Goal: Task Accomplishment & Management: Manage account settings

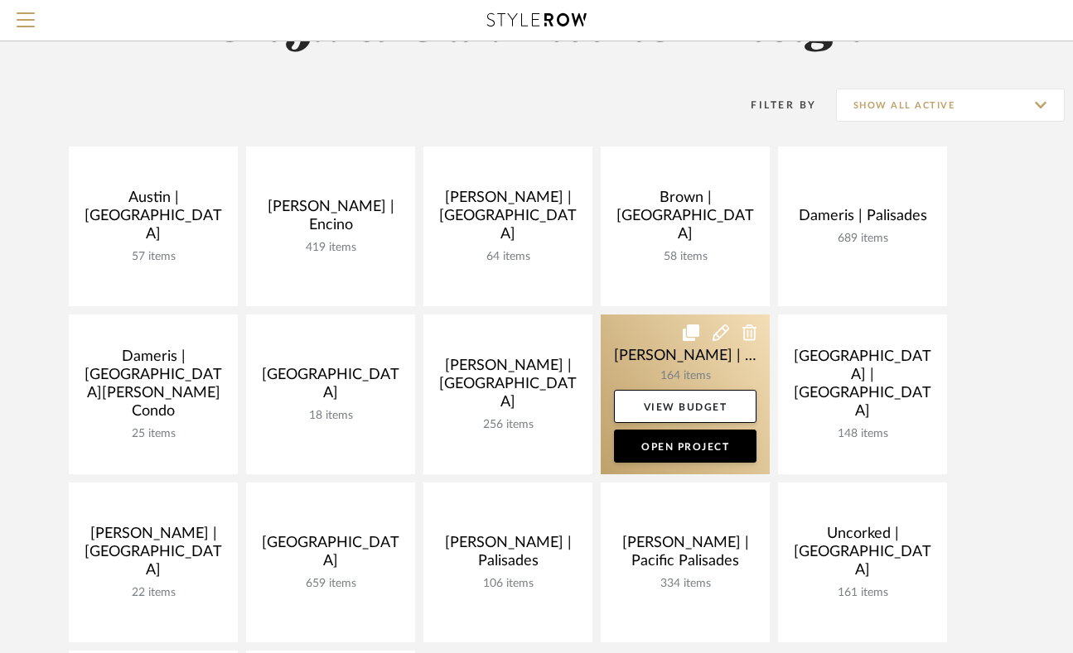
scroll to position [144, 0]
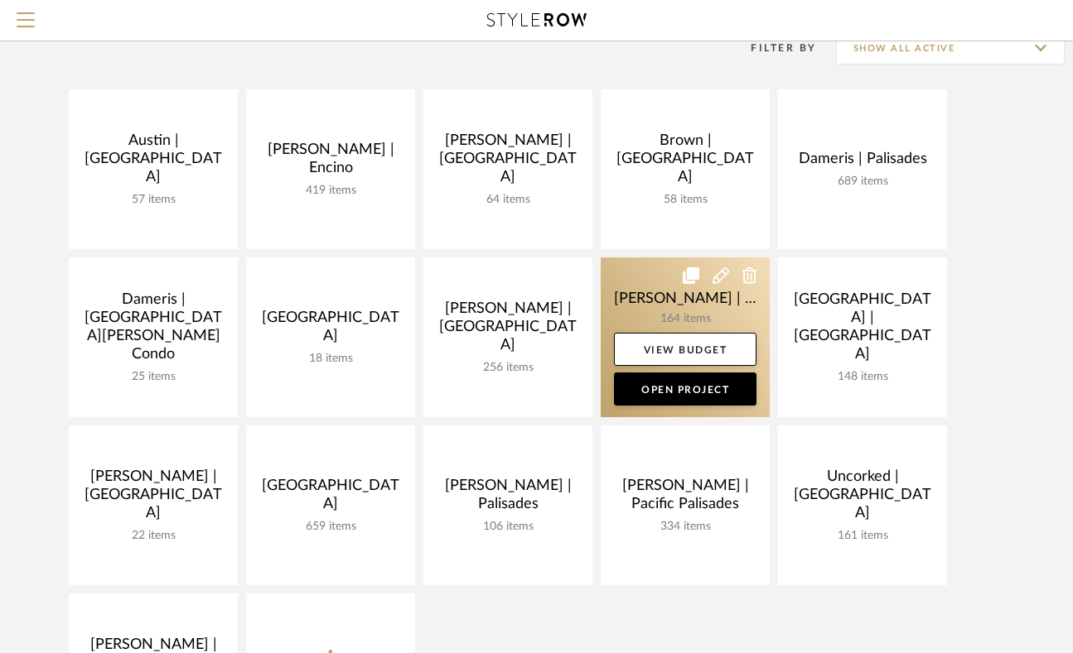
click at [643, 284] on link at bounding box center [684, 338] width 169 height 160
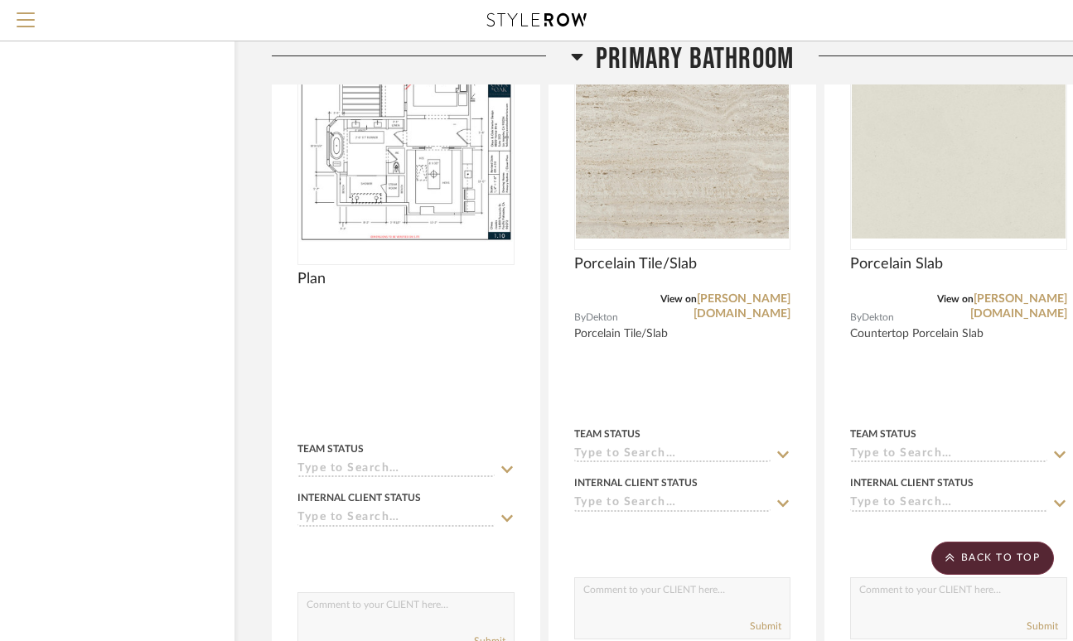
scroll to position [25746, 120]
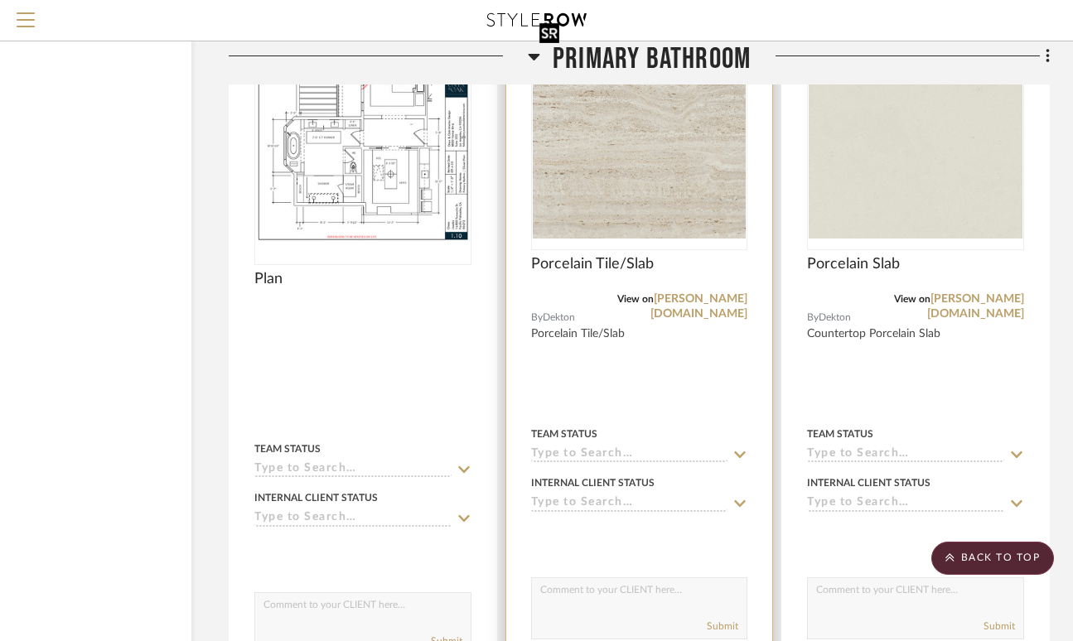
click at [641, 145] on img "0" at bounding box center [640, 144] width 214 height 187
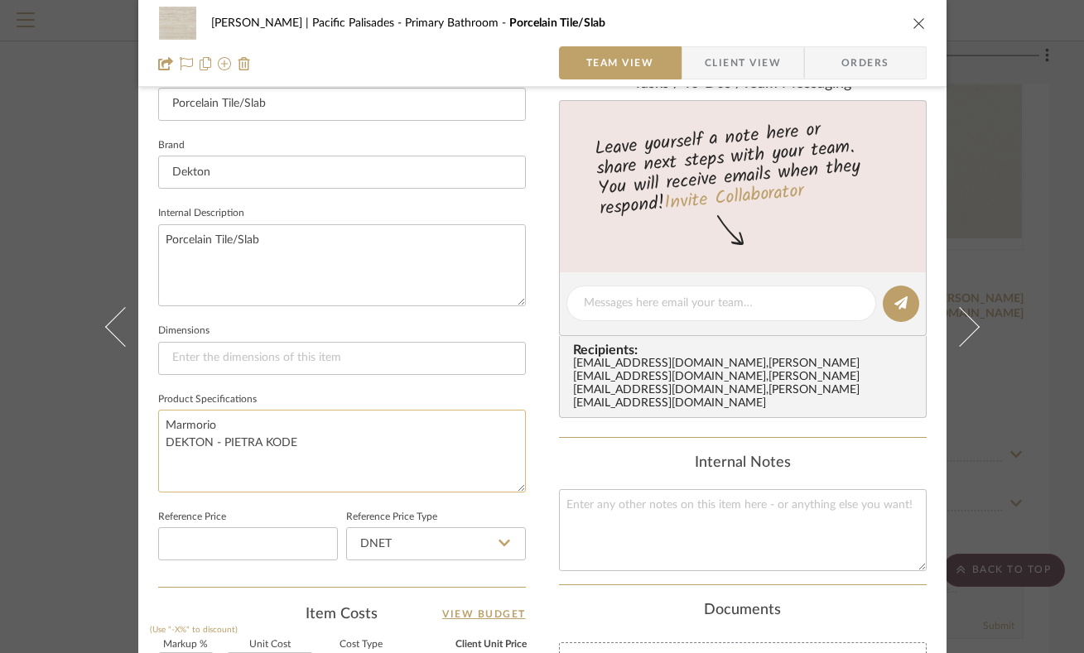
scroll to position [20, 0]
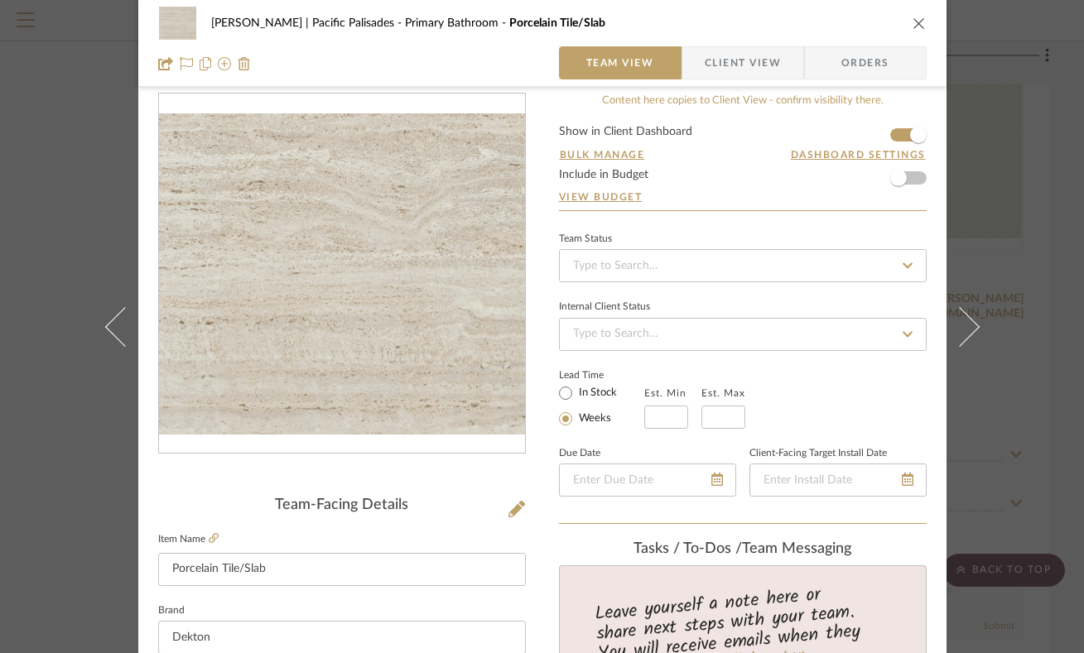
click at [913, 22] on icon "close" at bounding box center [919, 23] width 13 height 13
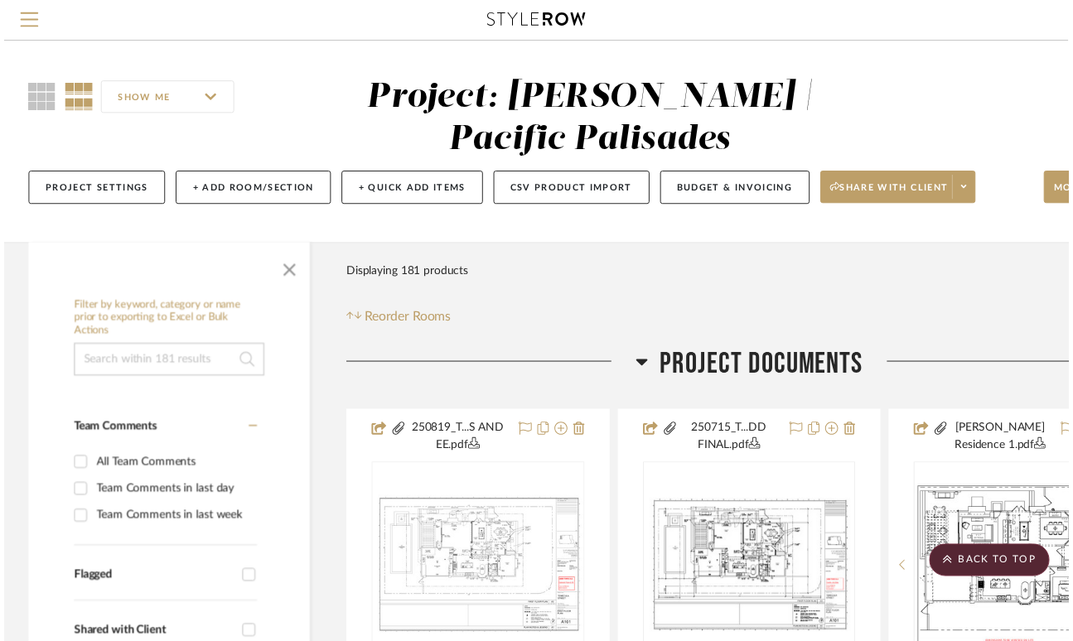
scroll to position [25746, 120]
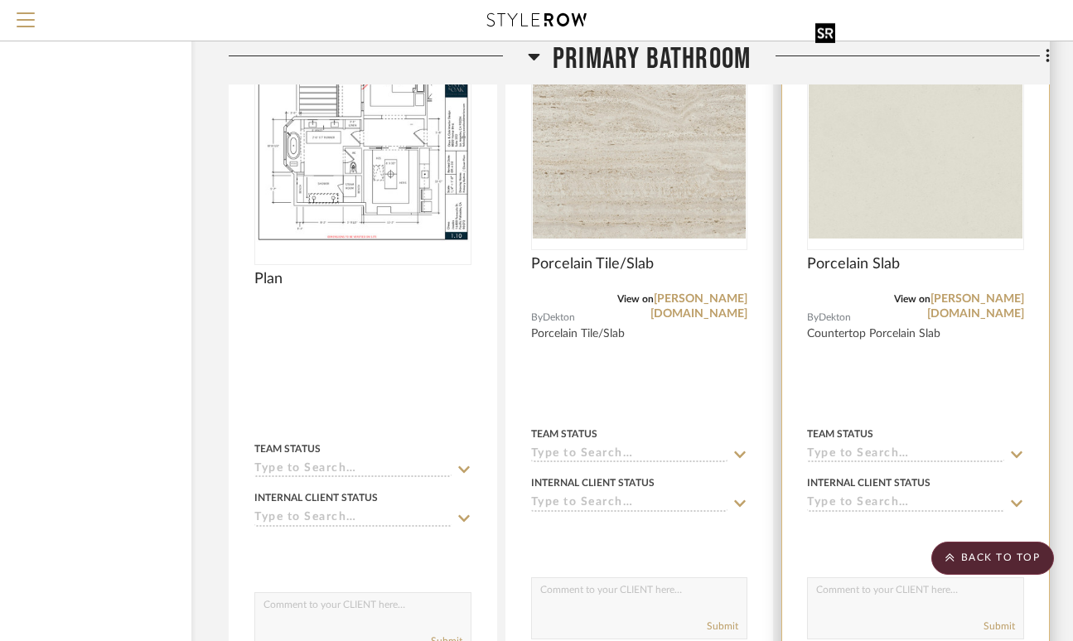
click at [932, 162] on img "0" at bounding box center [915, 144] width 214 height 187
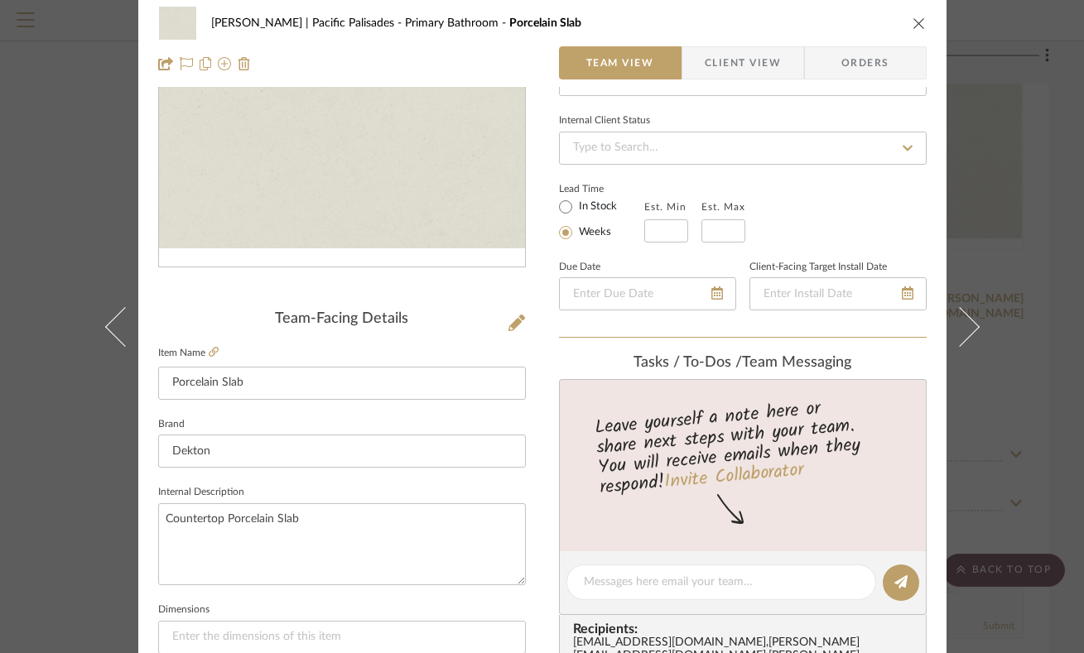
scroll to position [0, 0]
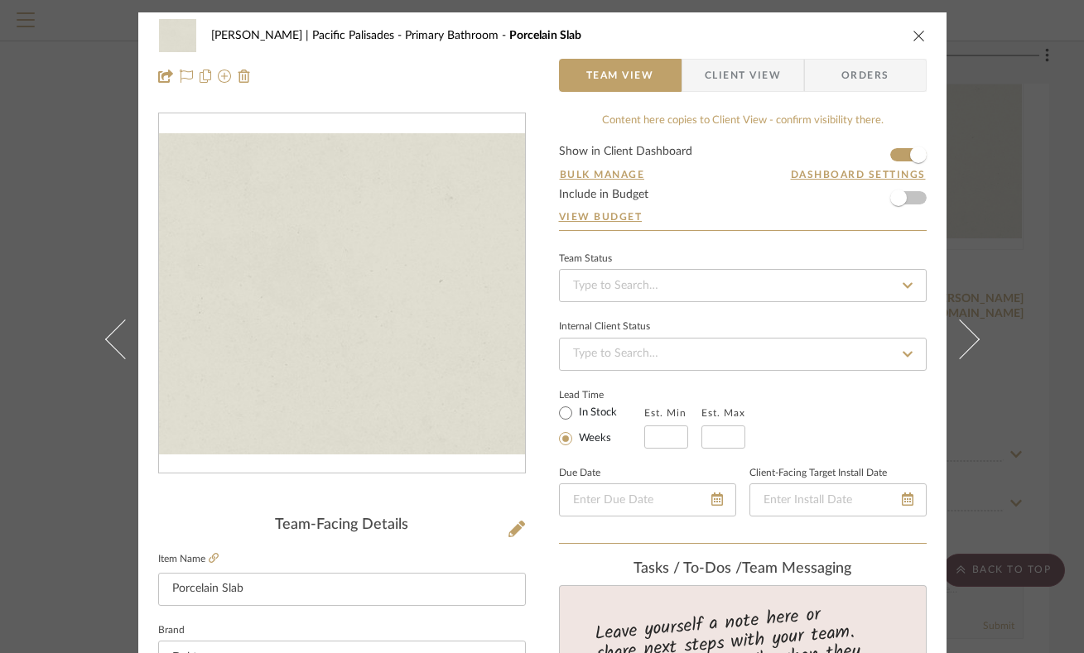
click at [919, 28] on button "close" at bounding box center [919, 35] width 15 height 15
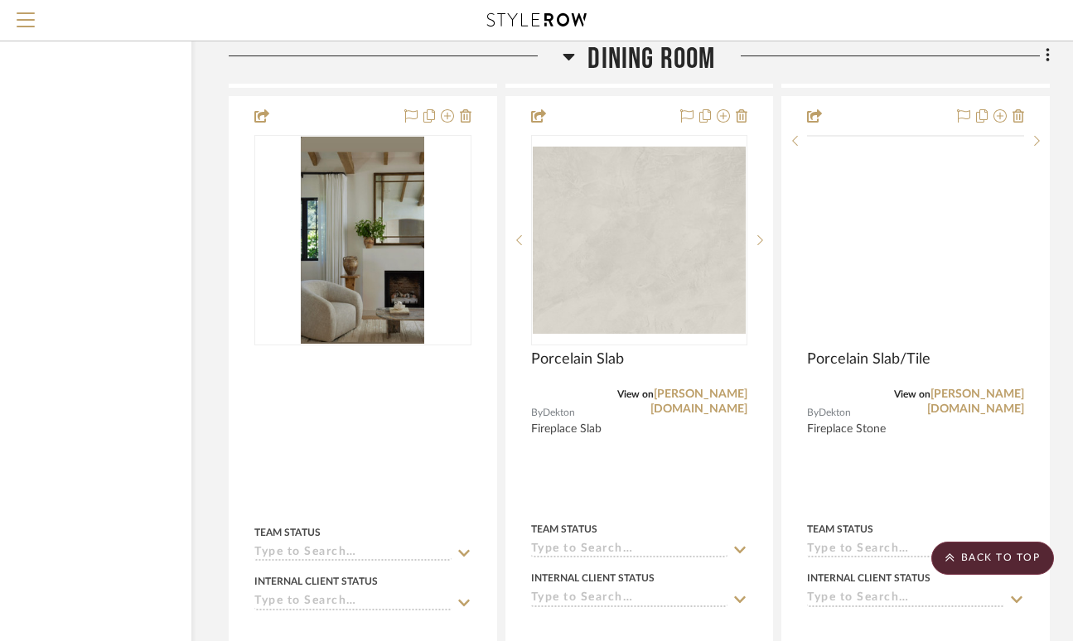
scroll to position [10466, 120]
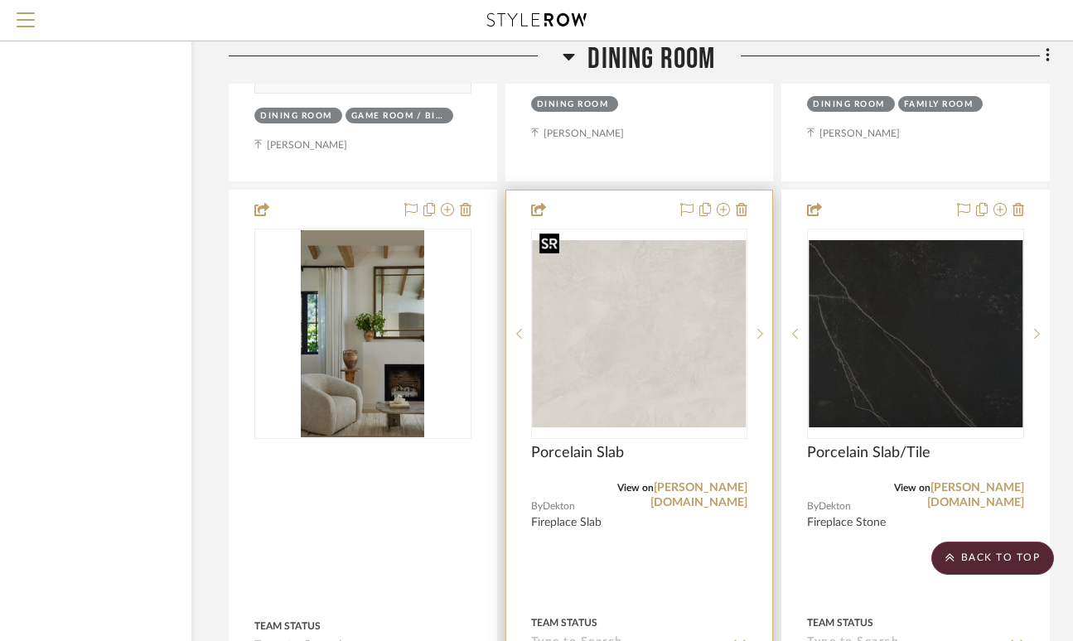
click at [673, 359] on img "0" at bounding box center [640, 333] width 214 height 187
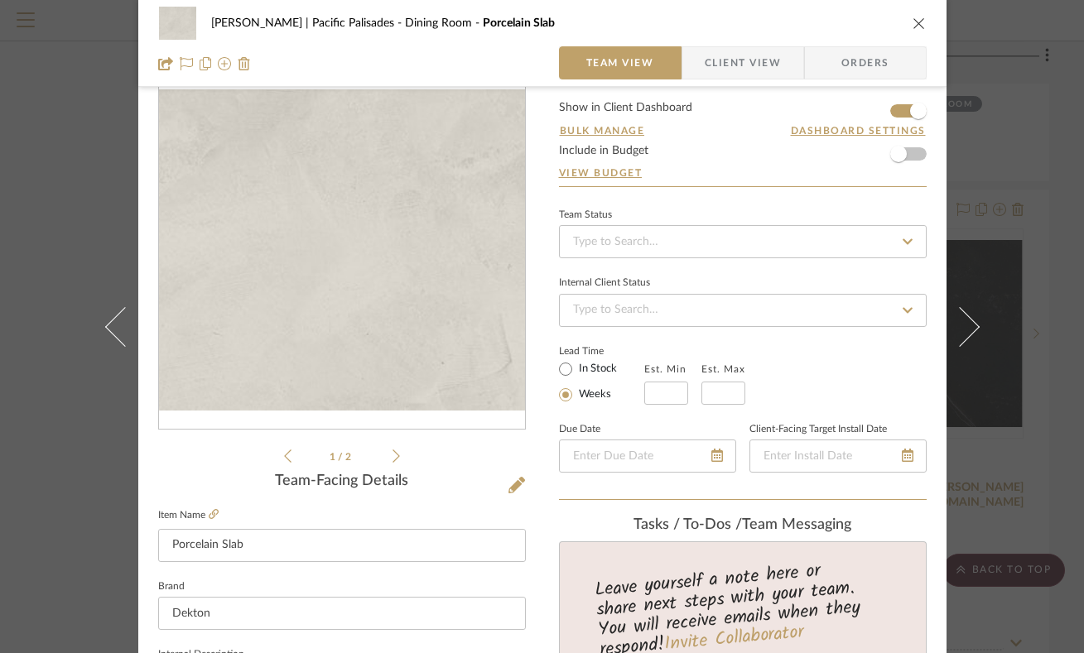
scroll to position [46, 0]
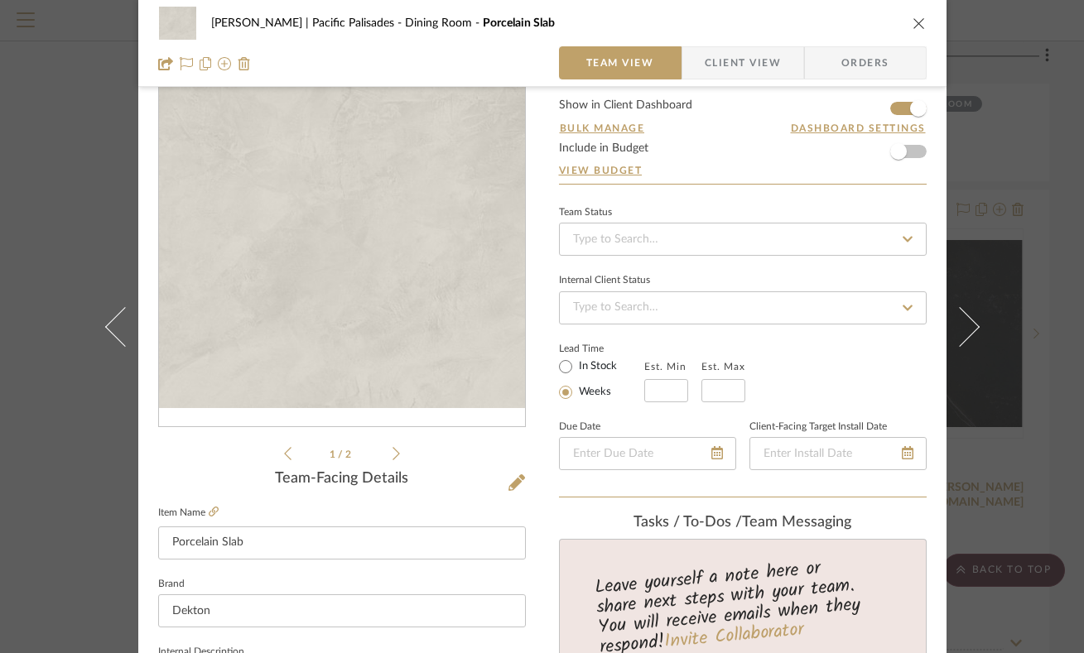
click at [913, 24] on icon "close" at bounding box center [919, 23] width 13 height 13
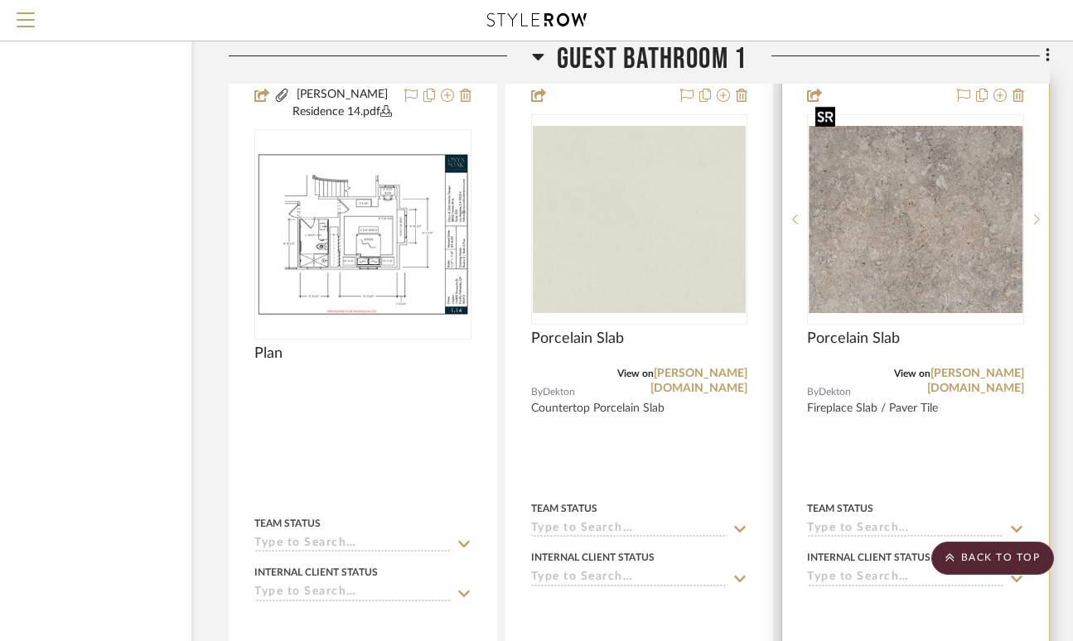
scroll to position [19354, 120]
click at [919, 213] on img "0" at bounding box center [915, 221] width 214 height 187
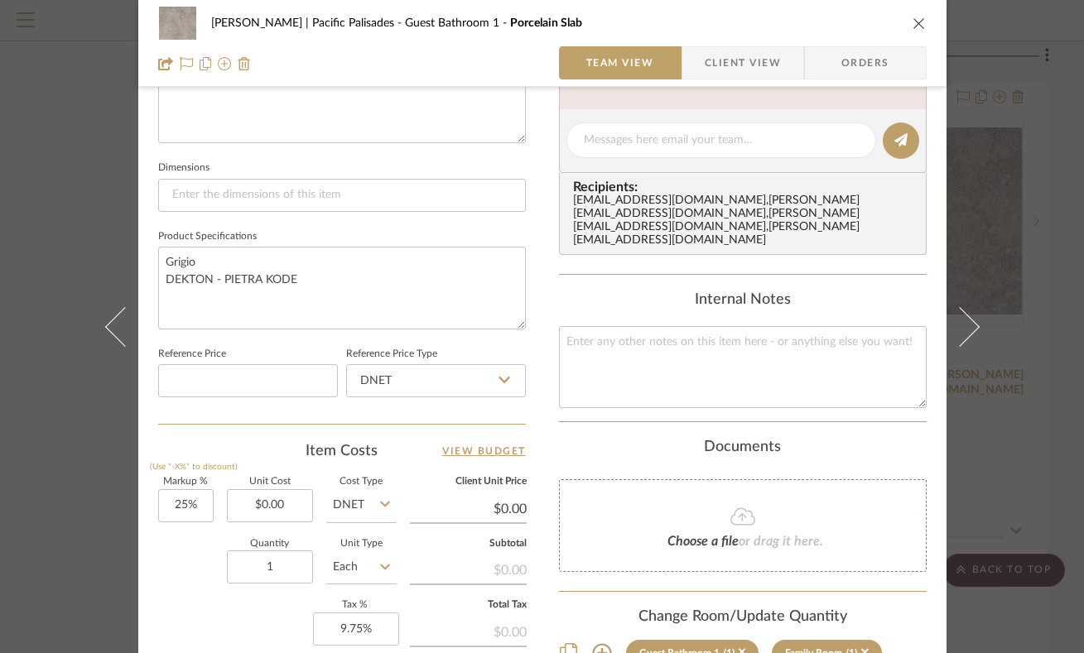
scroll to position [0, 0]
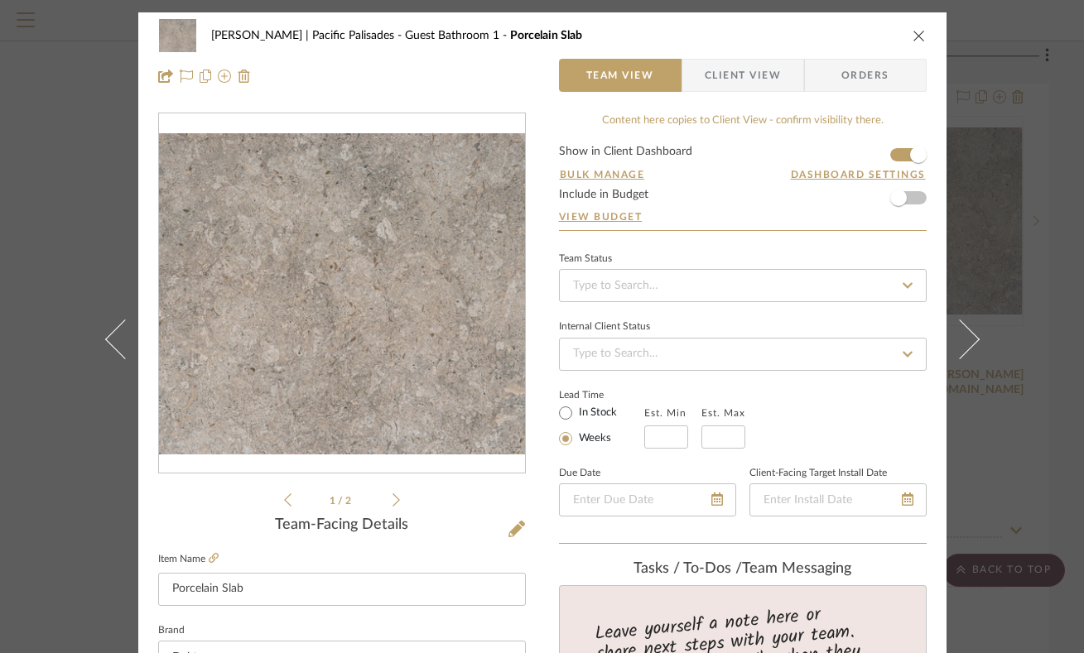
click at [913, 32] on icon "close" at bounding box center [919, 35] width 13 height 13
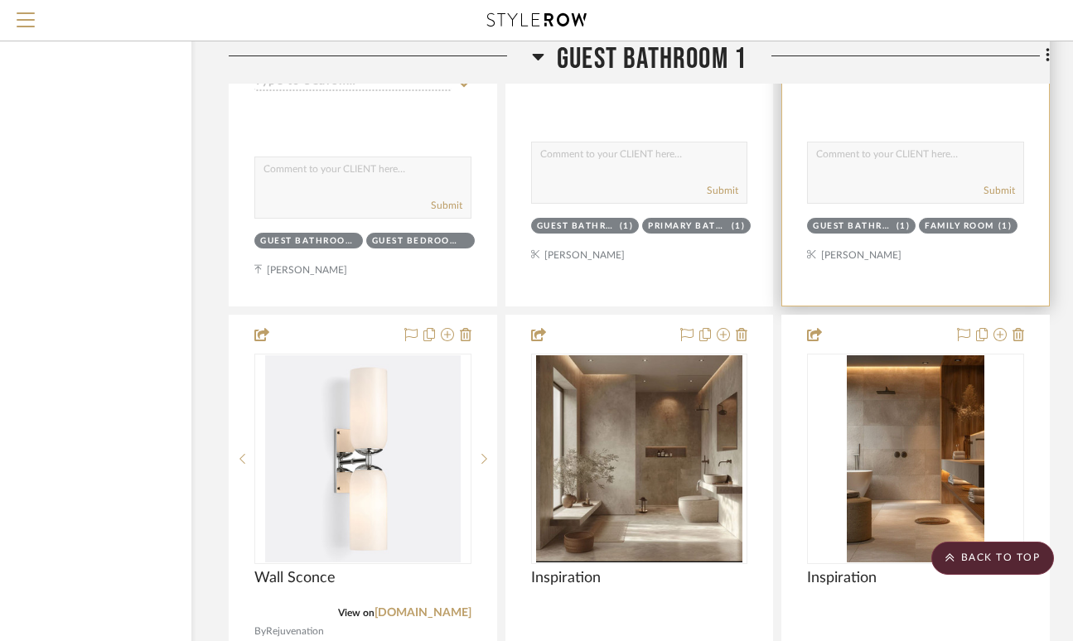
scroll to position [20031, 120]
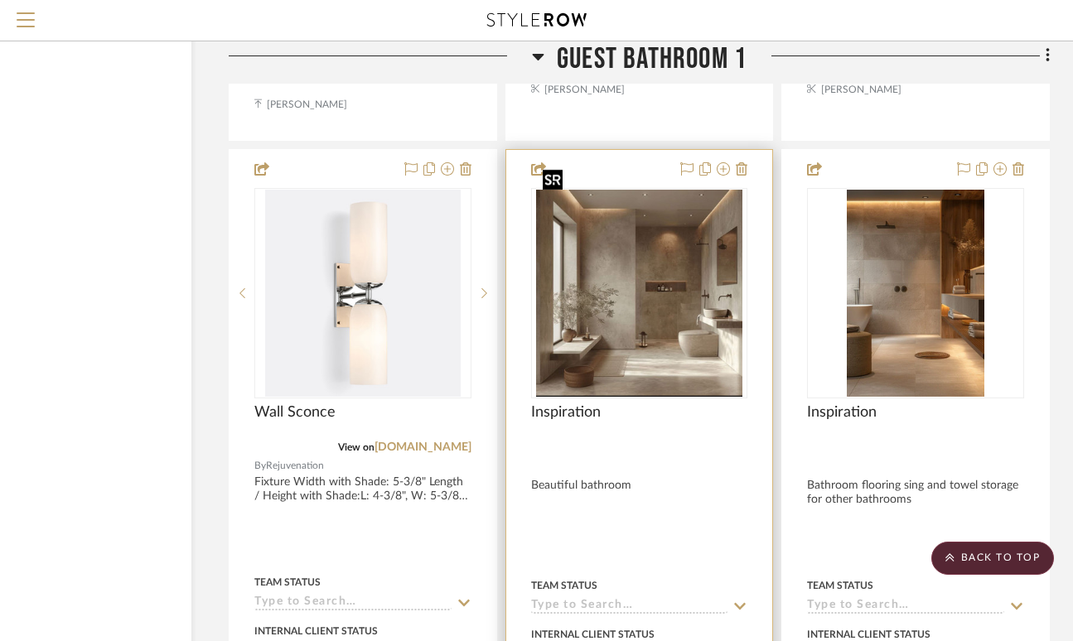
click at [0, 0] on img at bounding box center [0, 0] width 0 height 0
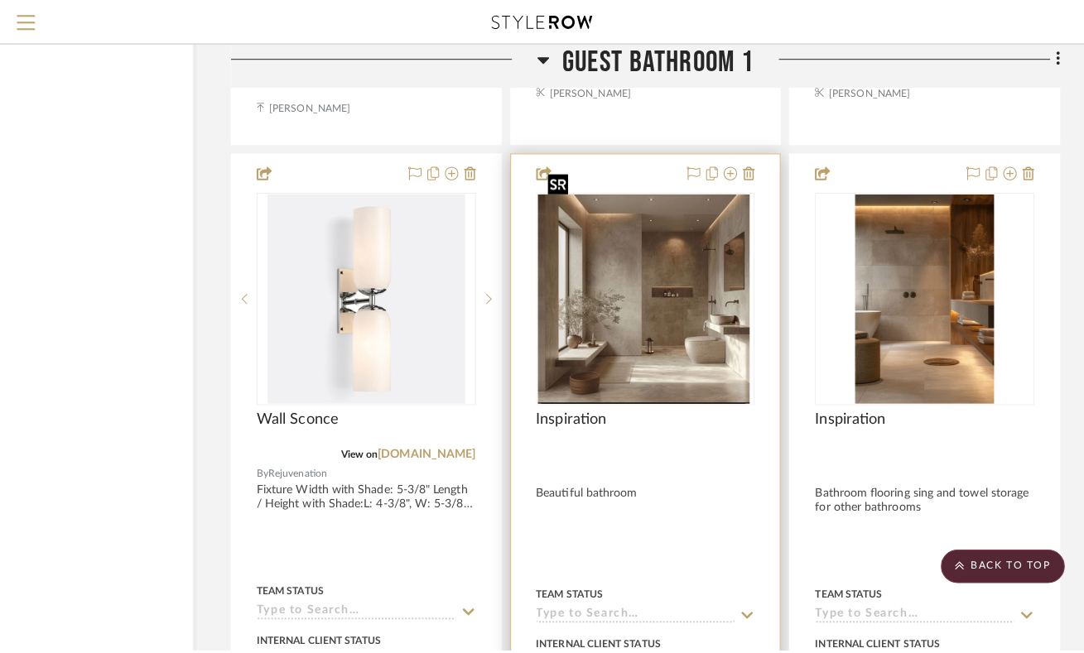
scroll to position [0, 0]
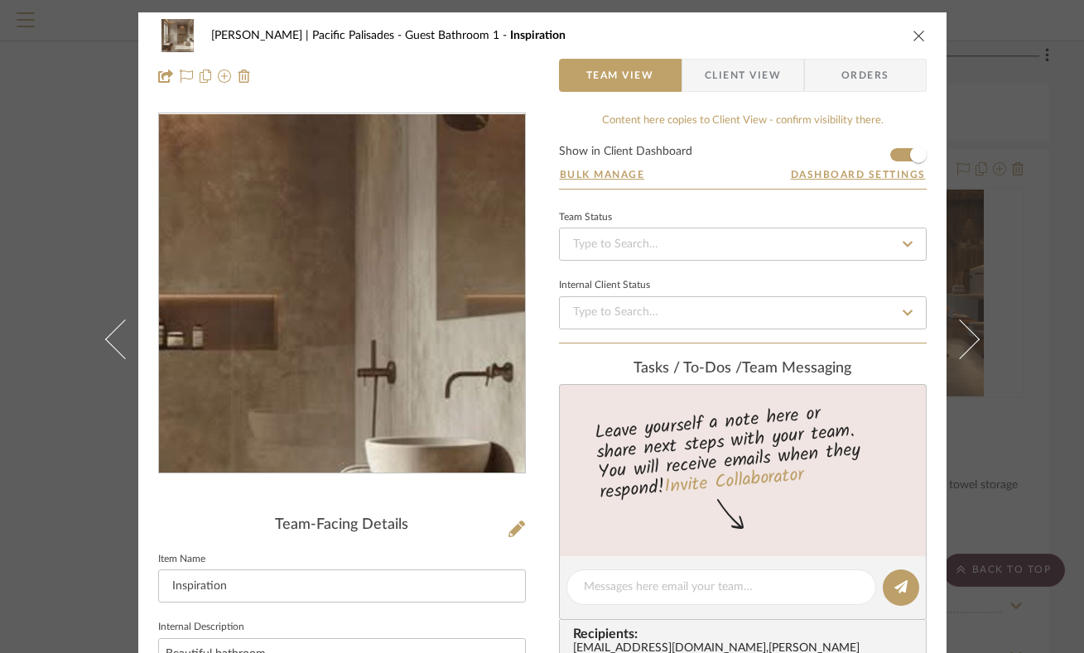
click at [440, 273] on img "0" at bounding box center [341, 293] width 358 height 359
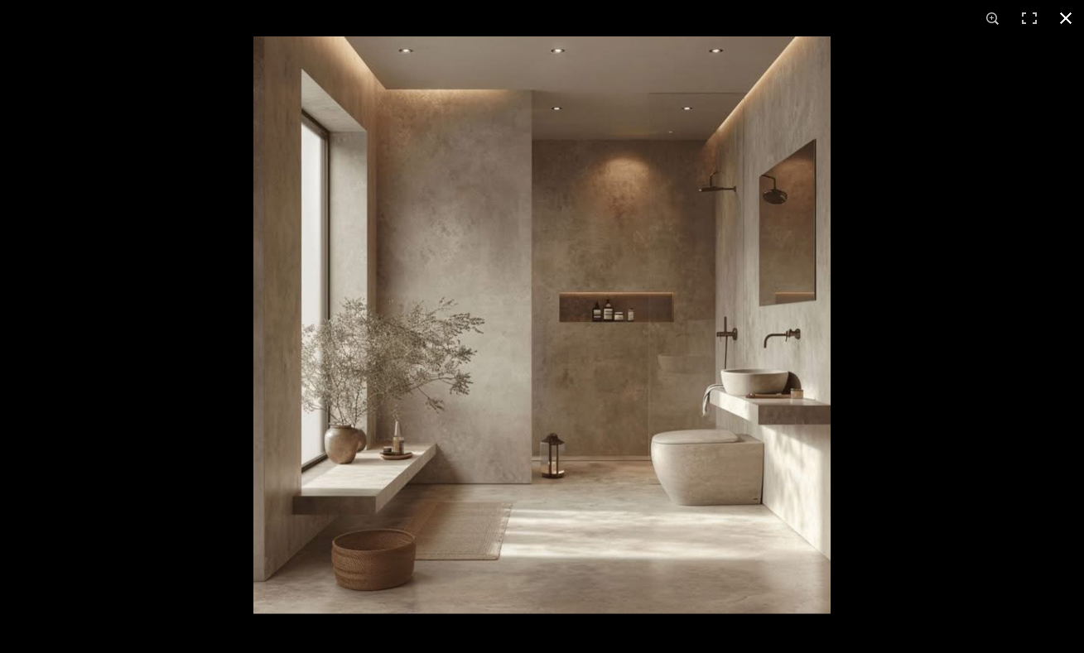
click at [1070, 13] on button at bounding box center [1066, 18] width 36 height 36
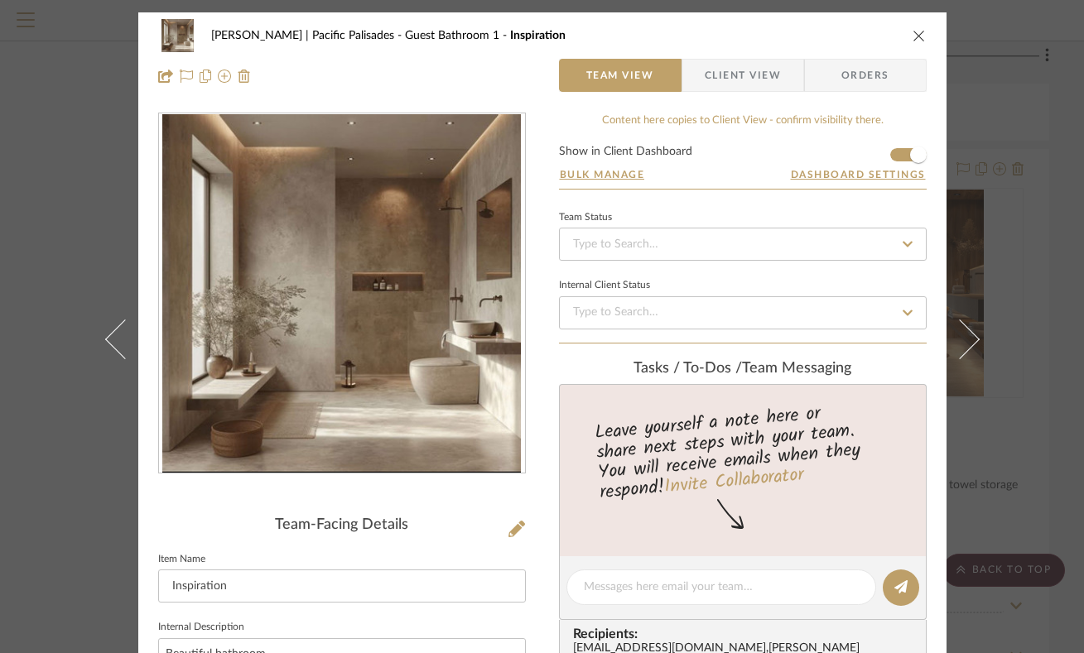
click at [913, 31] on icon "close" at bounding box center [919, 35] width 13 height 13
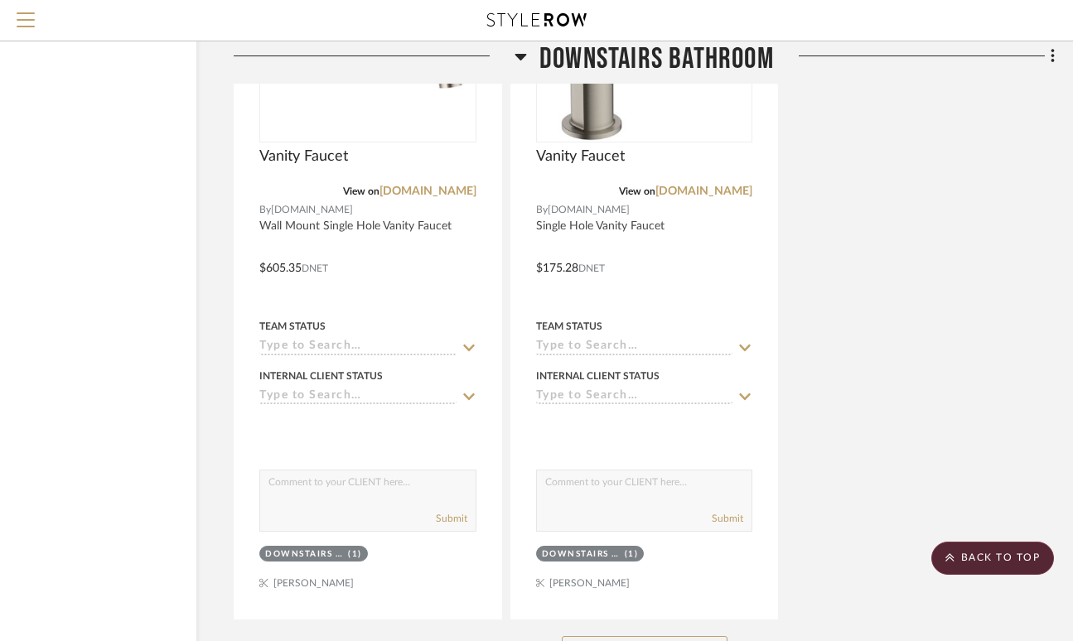
scroll to position [6909, 115]
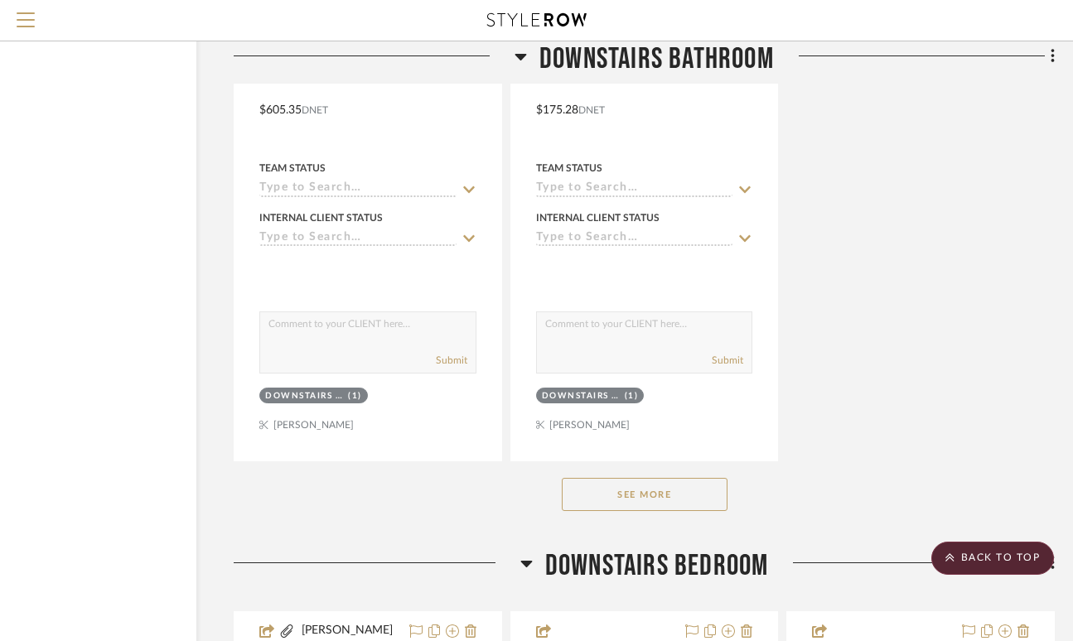
click at [683, 478] on button "See More" at bounding box center [645, 494] width 166 height 33
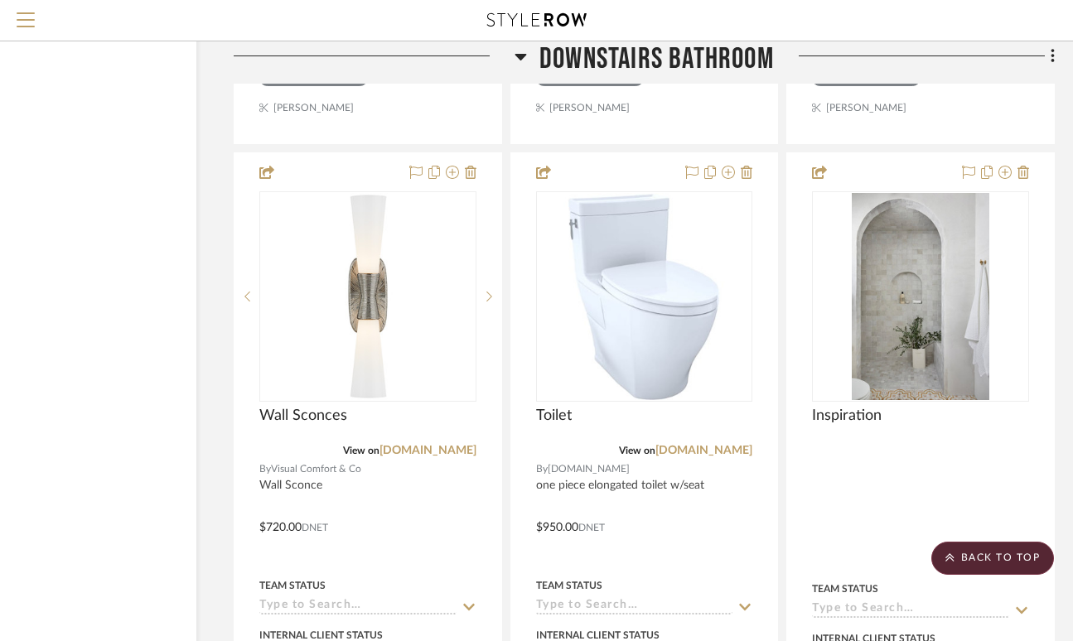
scroll to position [7252, 115]
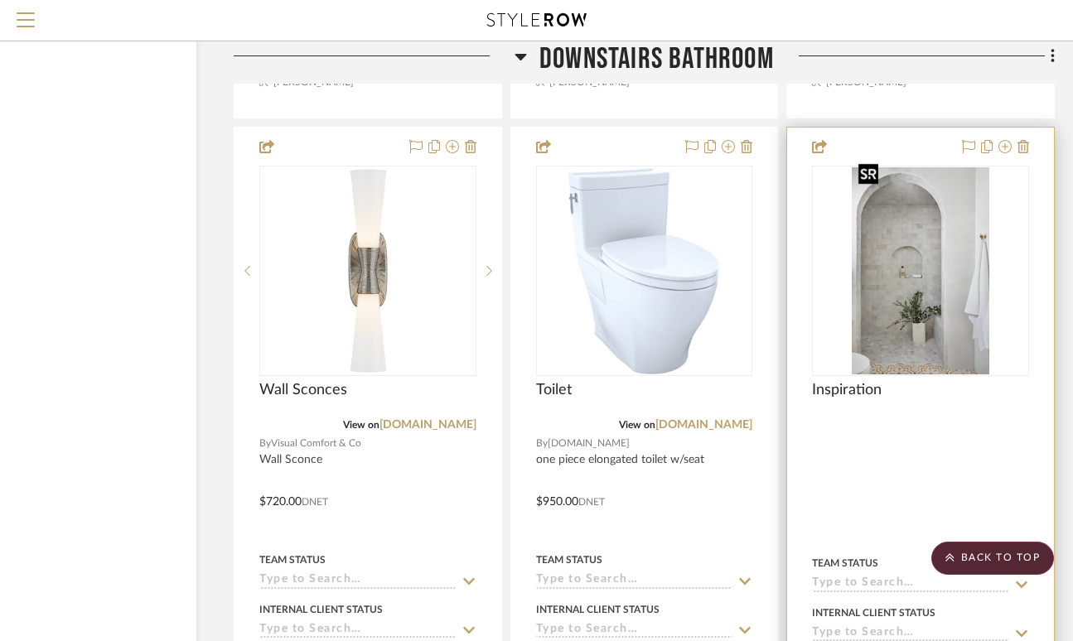
click at [0, 0] on img at bounding box center [0, 0] width 0 height 0
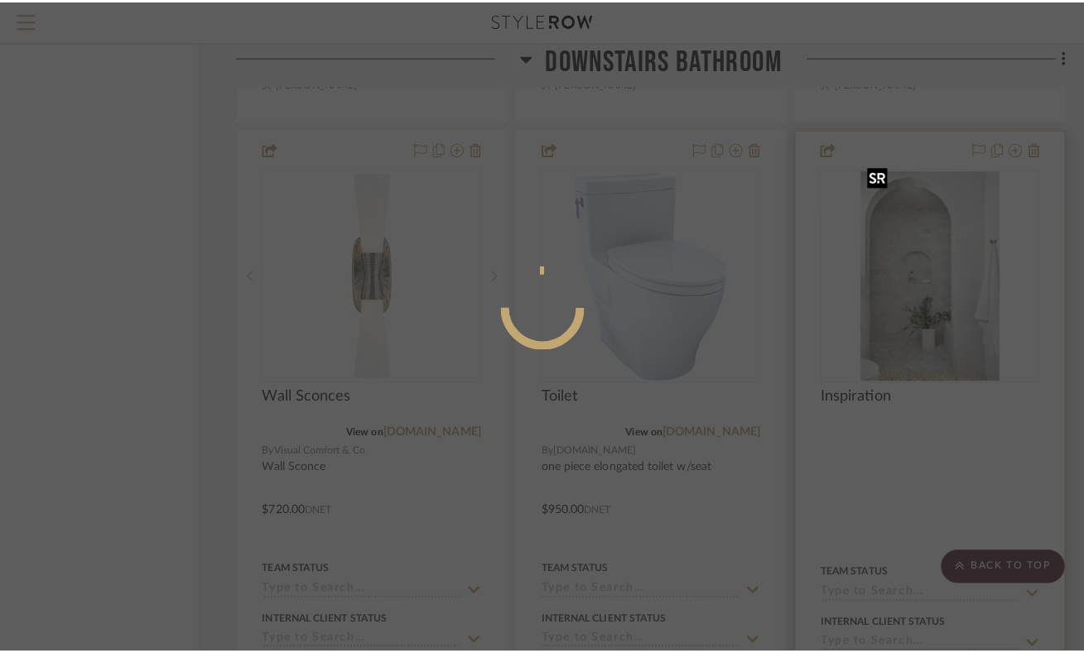
scroll to position [0, 0]
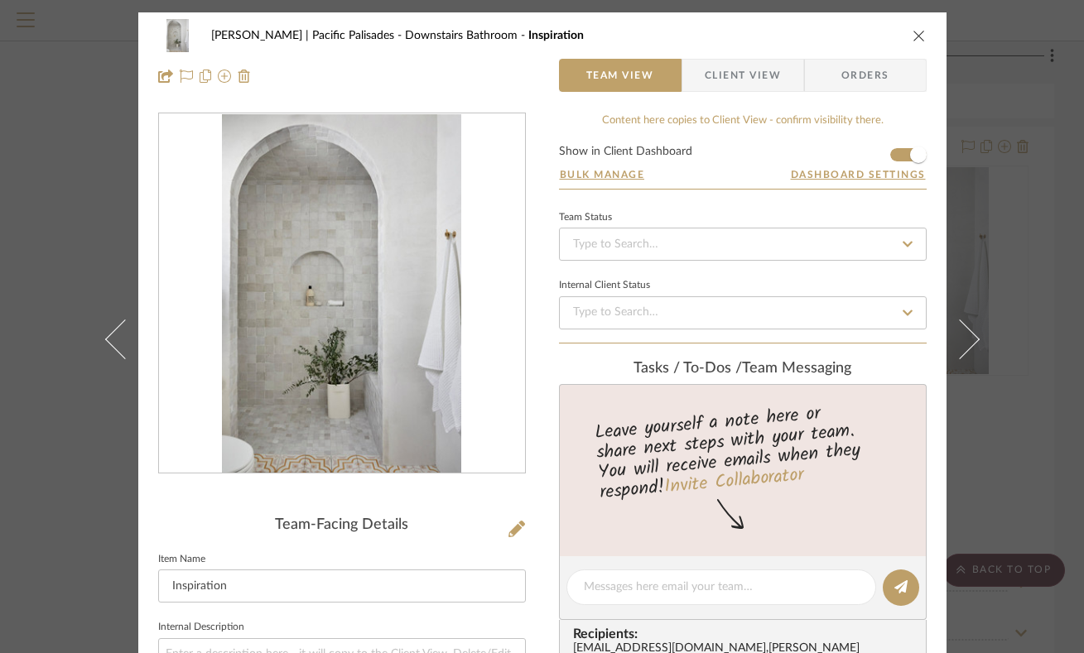
click at [325, 285] on img "0" at bounding box center [341, 293] width 239 height 359
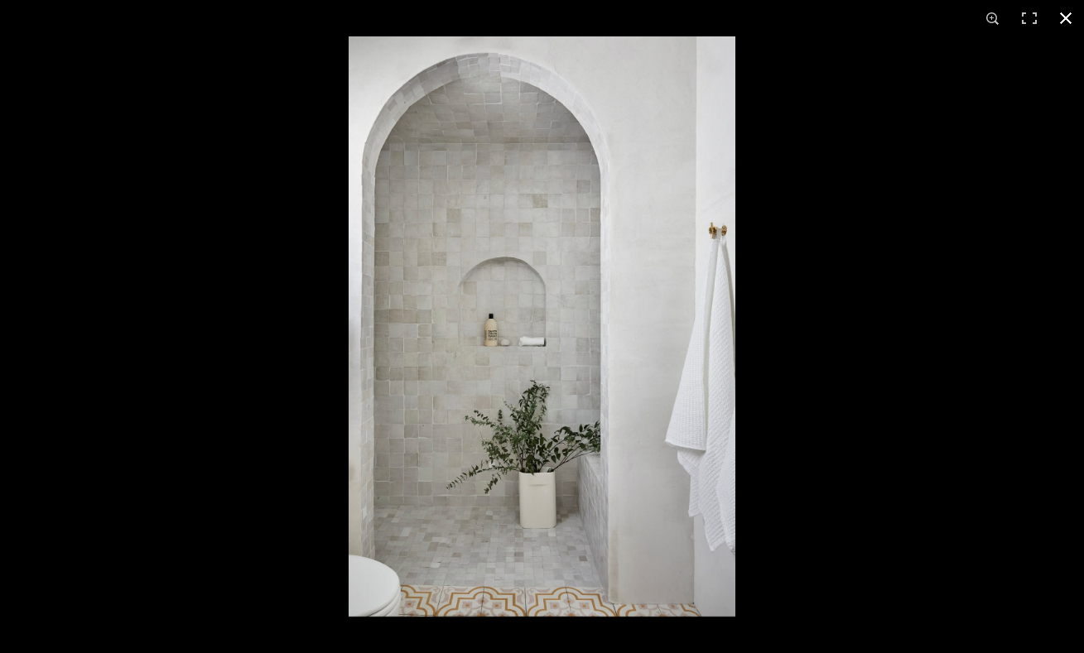
click at [1067, 12] on button at bounding box center [1066, 18] width 36 height 36
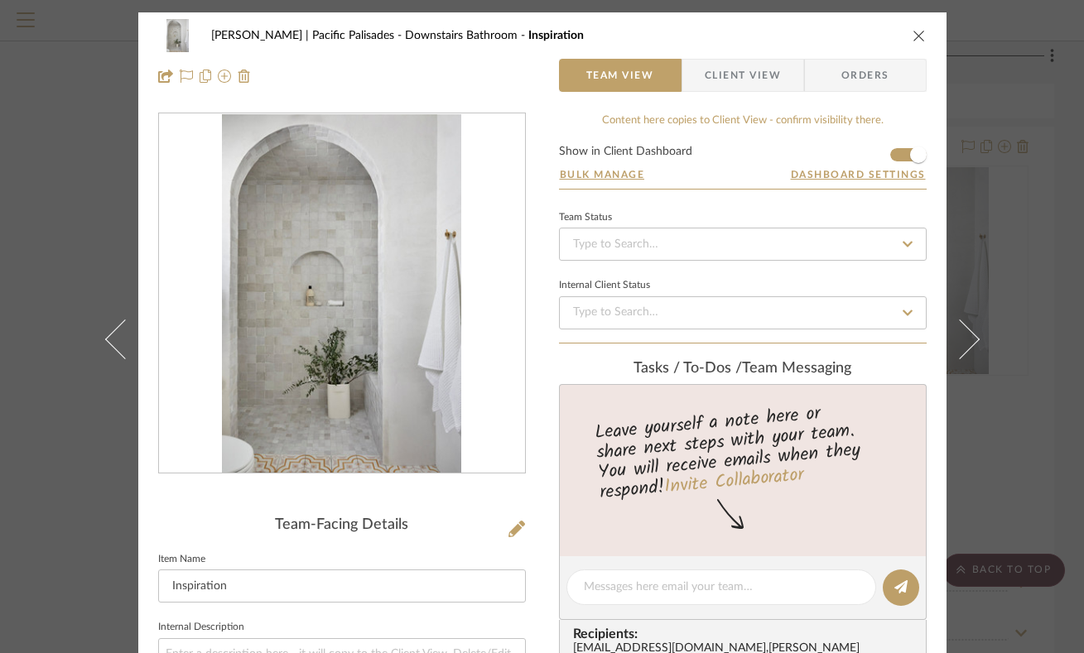
click at [914, 31] on icon "close" at bounding box center [919, 35] width 13 height 13
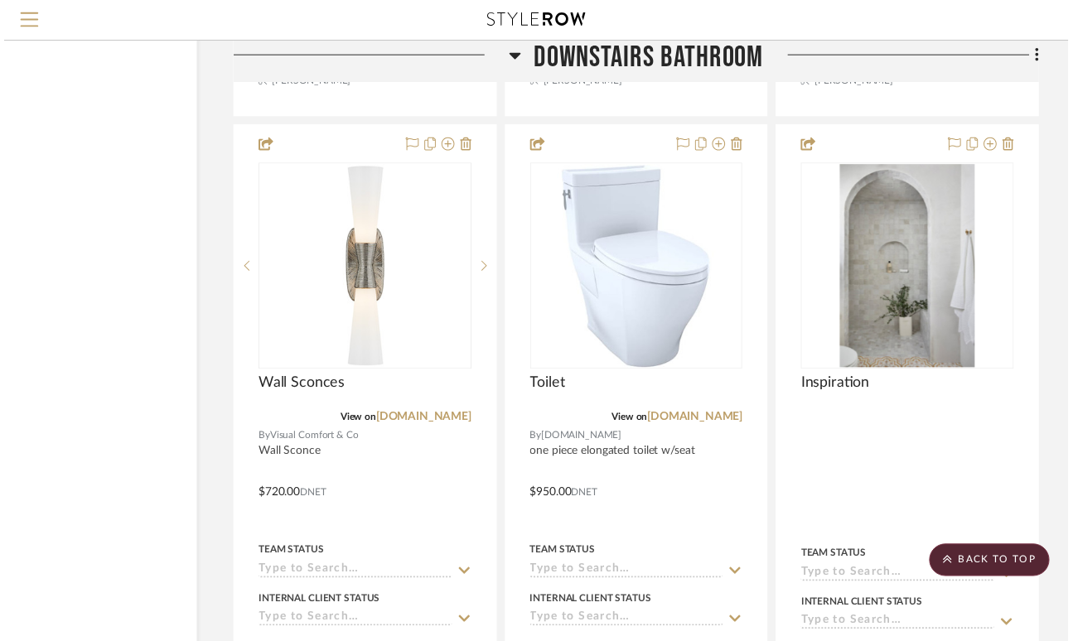
scroll to position [7252, 115]
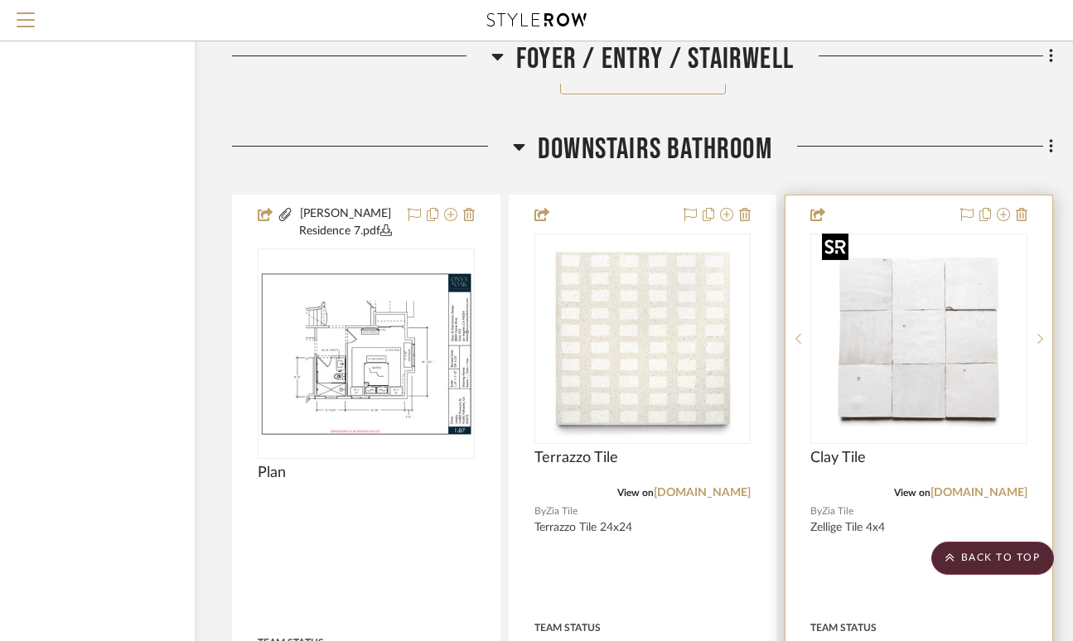
click at [921, 326] on img "0" at bounding box center [918, 338] width 207 height 207
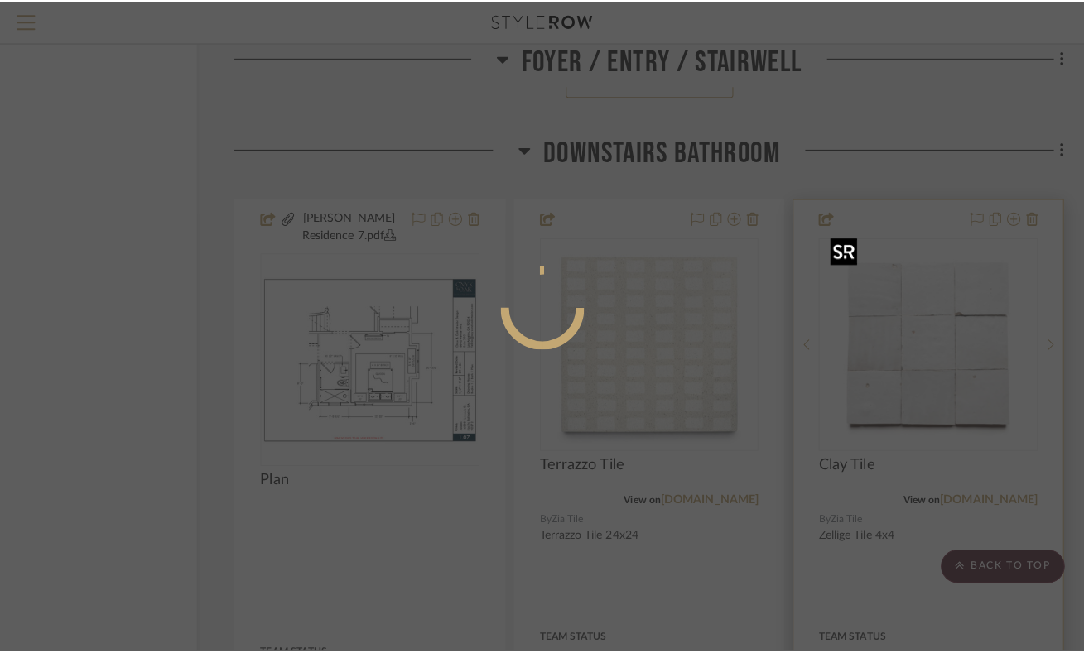
scroll to position [0, 0]
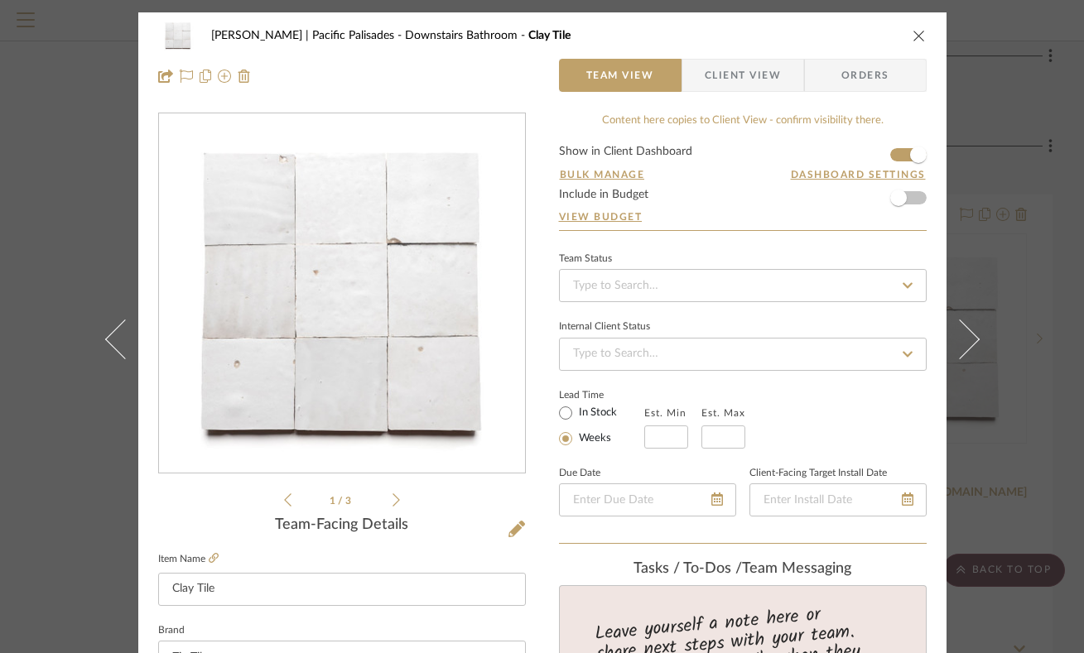
click at [393, 502] on icon at bounding box center [396, 500] width 7 height 15
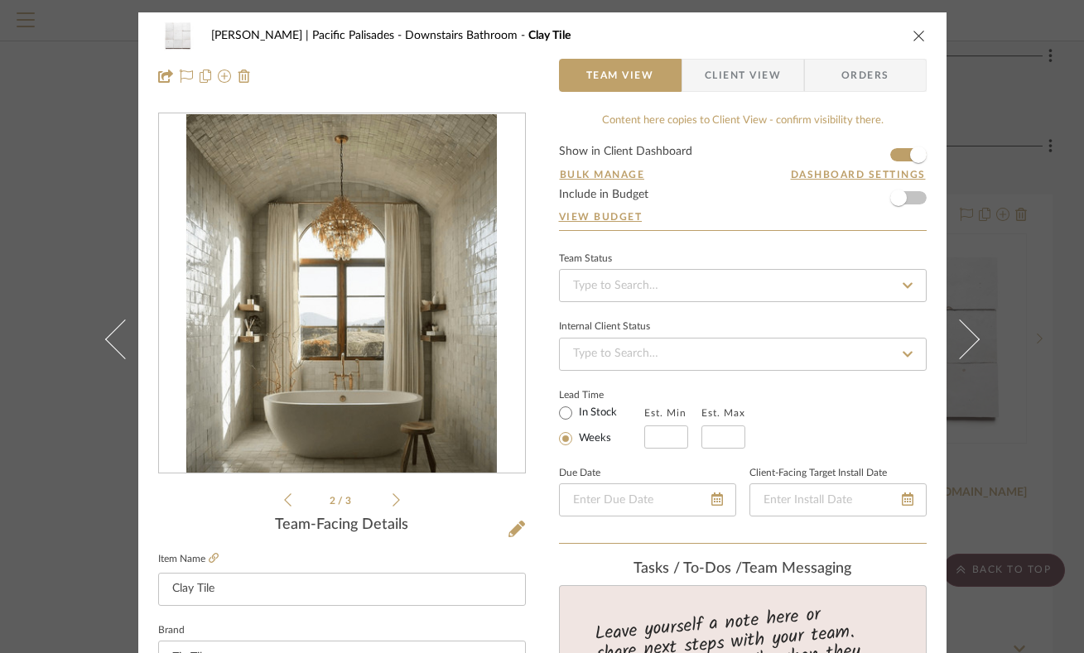
click at [393, 501] on icon at bounding box center [396, 500] width 7 height 15
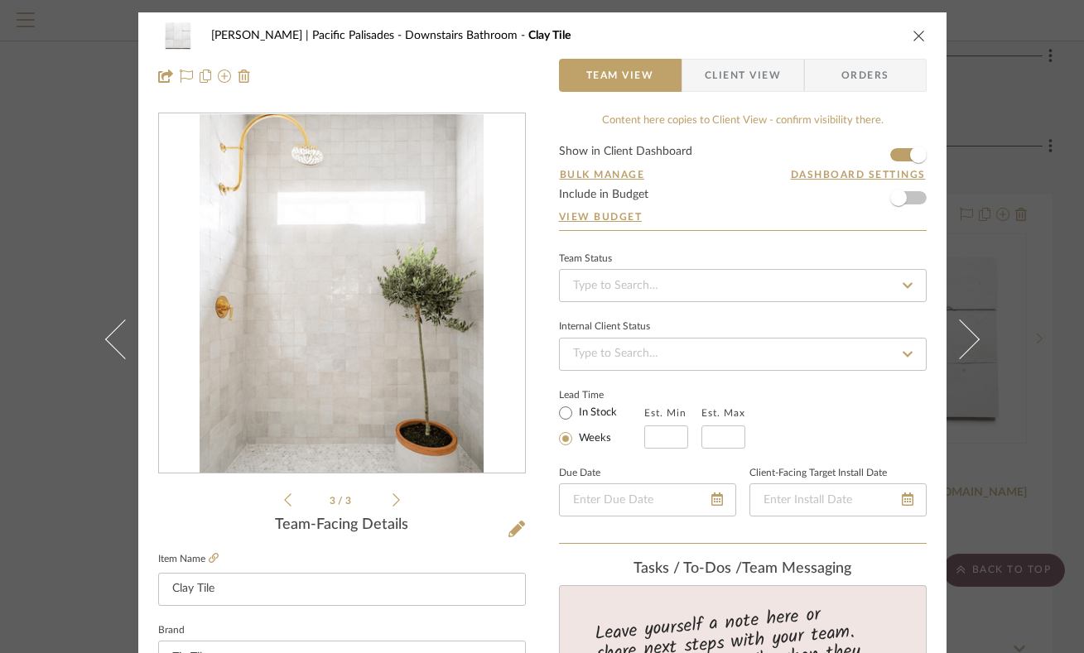
click at [913, 35] on icon "close" at bounding box center [919, 35] width 13 height 13
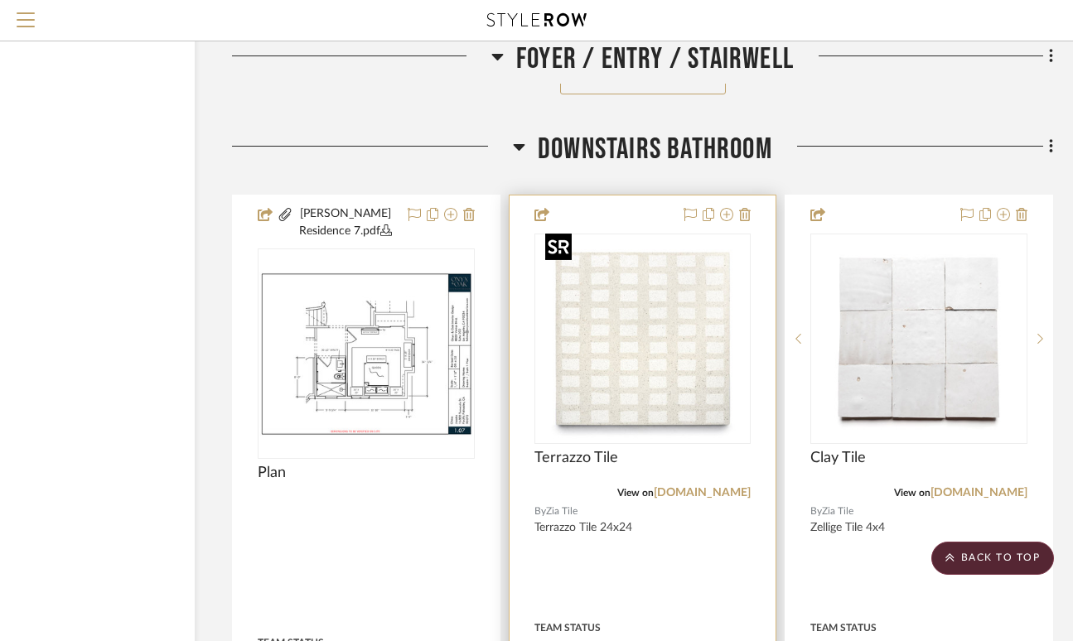
click at [694, 393] on img "0" at bounding box center [641, 338] width 207 height 207
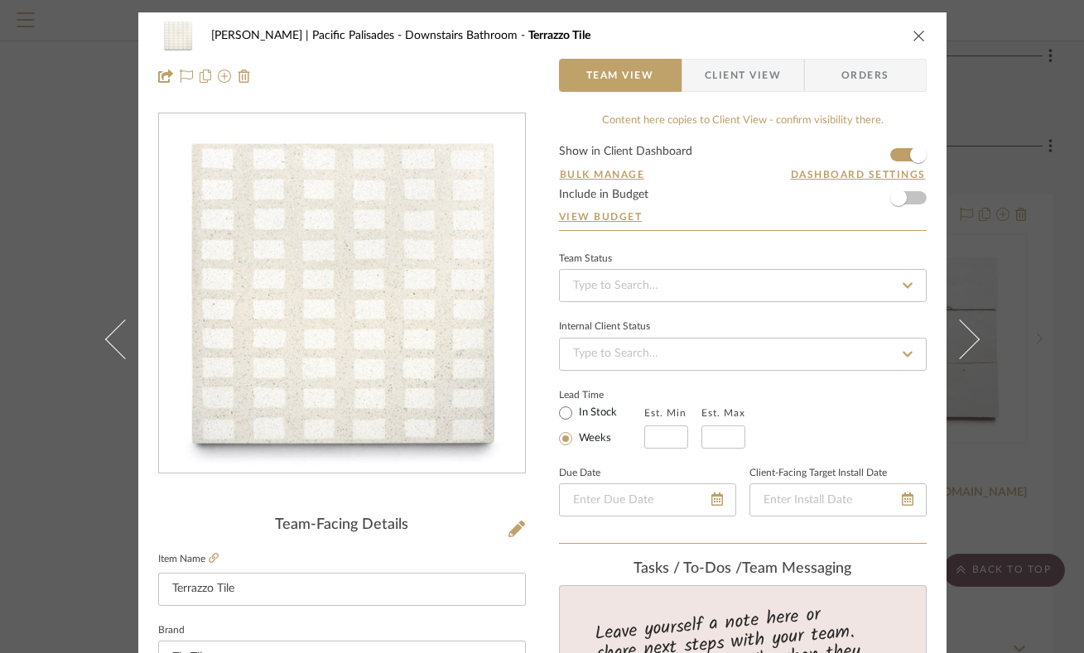
click at [369, 376] on img "0" at bounding box center [341, 293] width 359 height 359
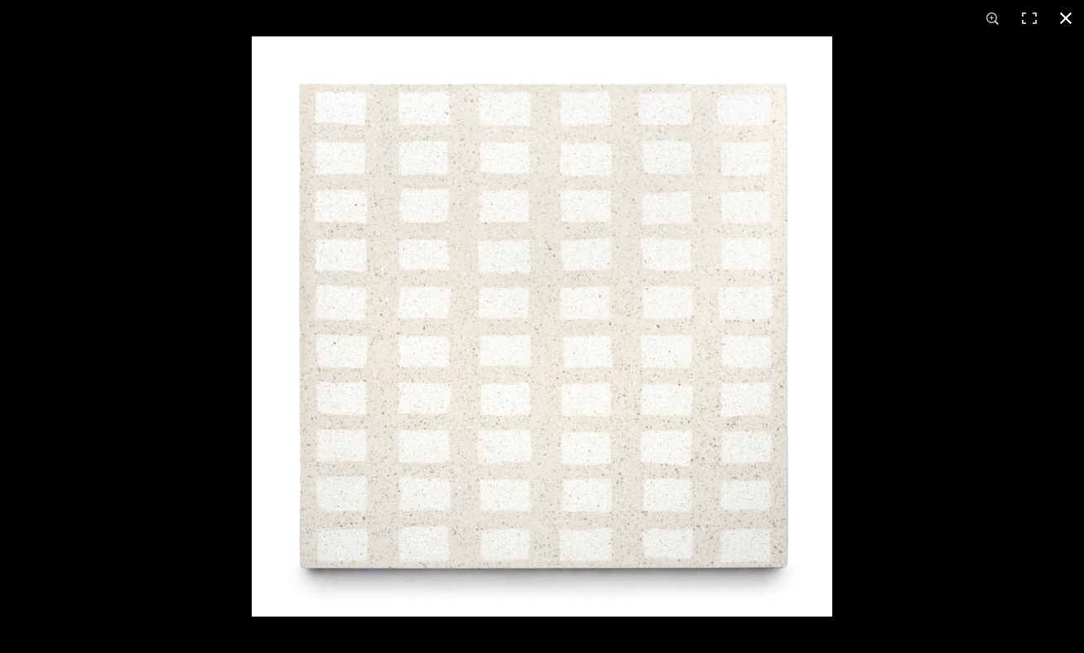
click at [1061, 15] on button at bounding box center [1066, 18] width 36 height 36
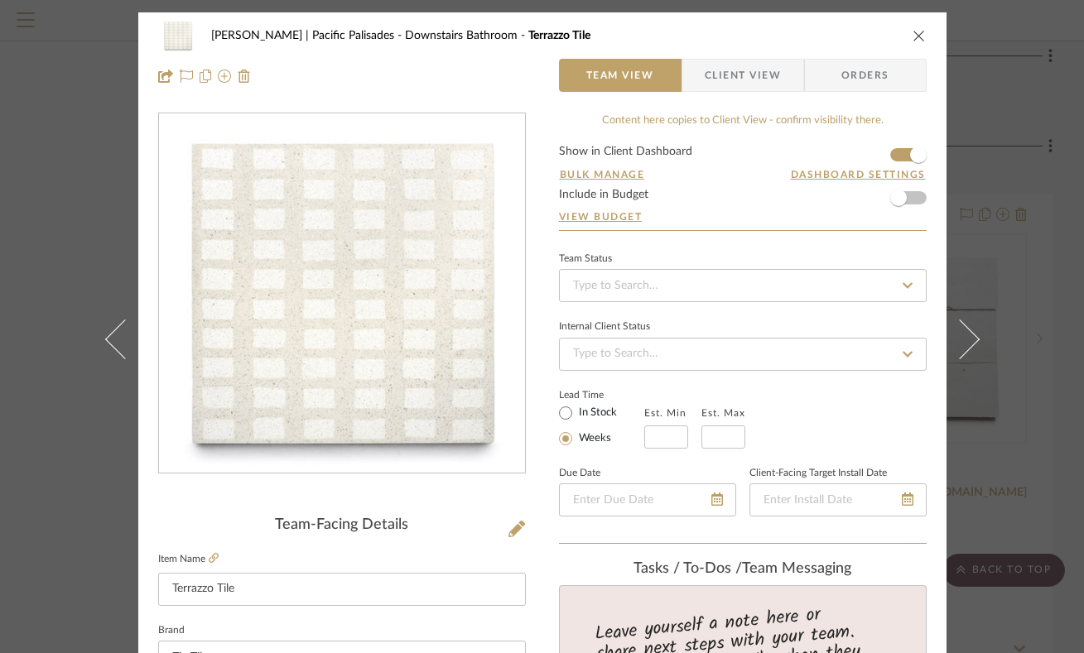
click at [913, 36] on icon "close" at bounding box center [919, 35] width 13 height 13
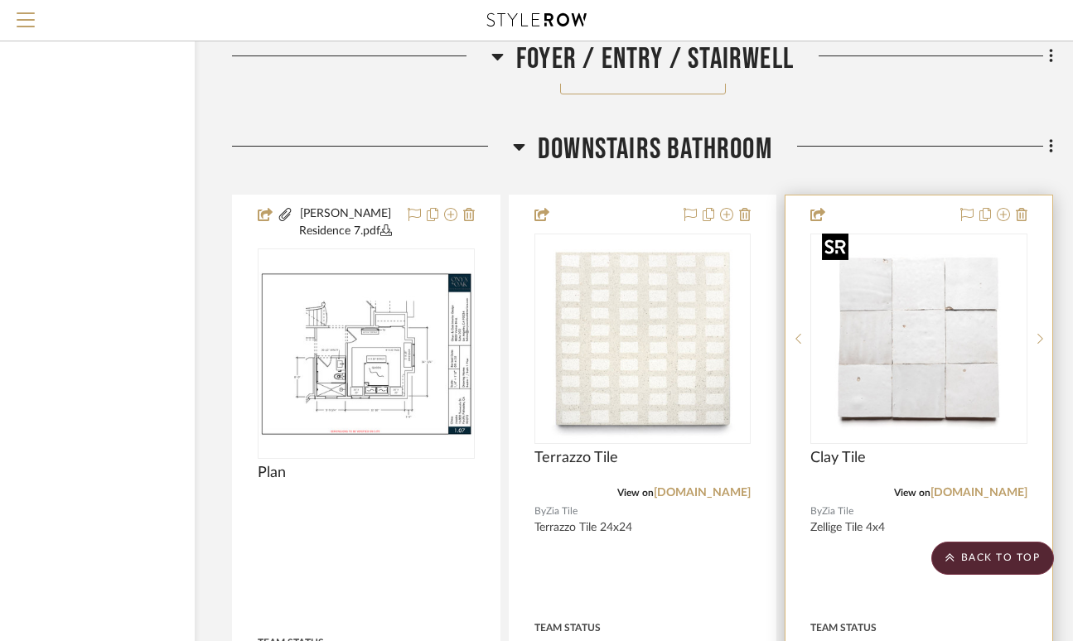
scroll to position [4987, 117]
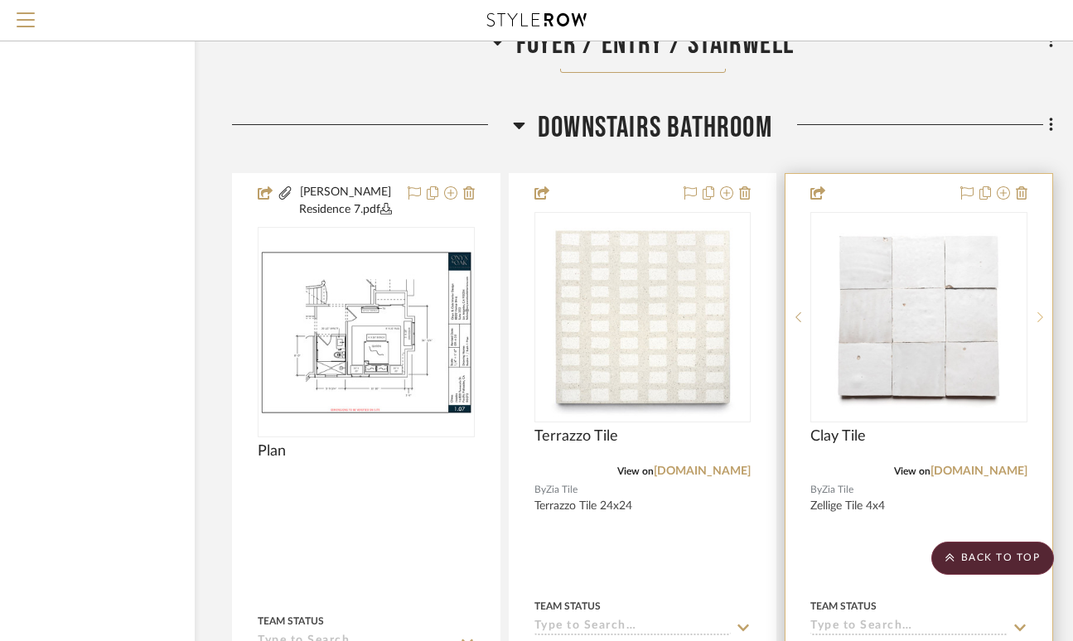
click at [1043, 311] on sr-next-btn at bounding box center [1039, 317] width 25 height 12
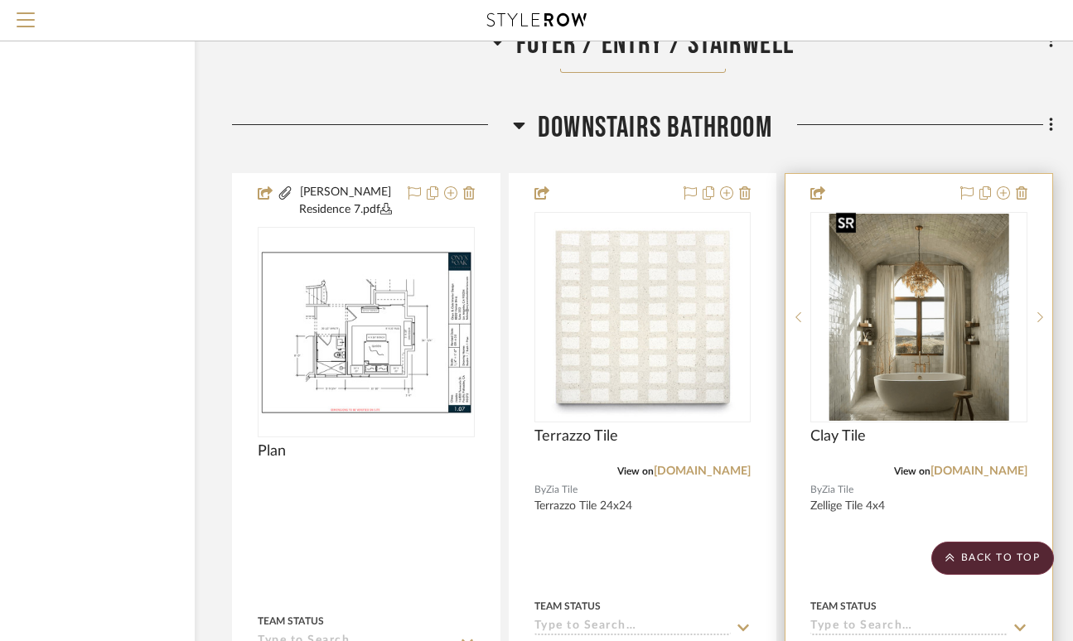
click at [908, 330] on img "1" at bounding box center [918, 317] width 179 height 207
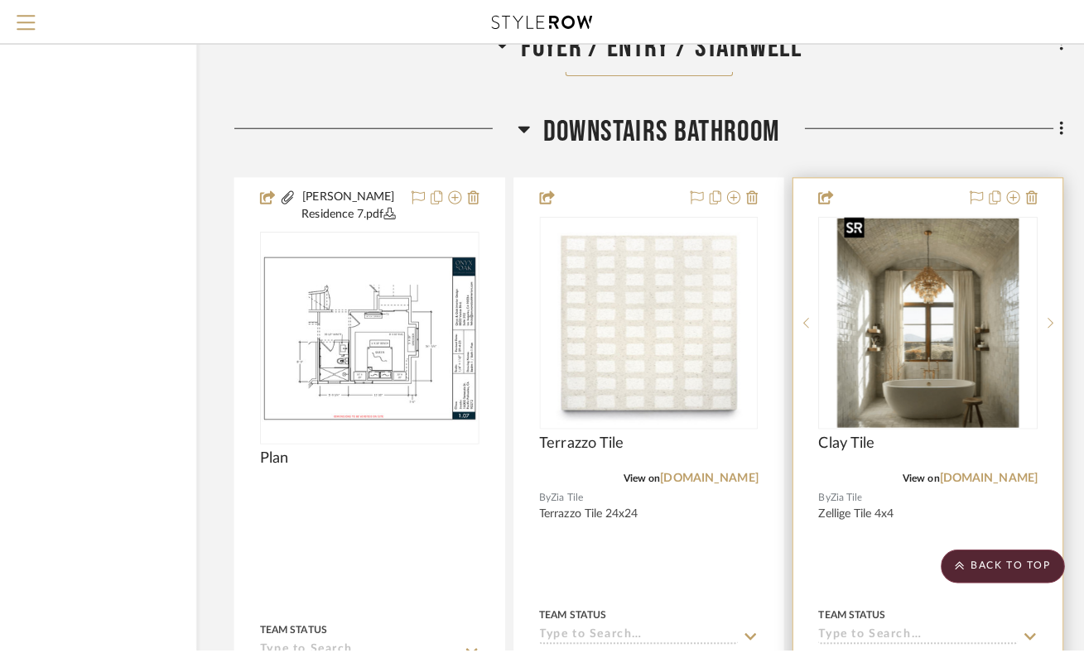
scroll to position [0, 0]
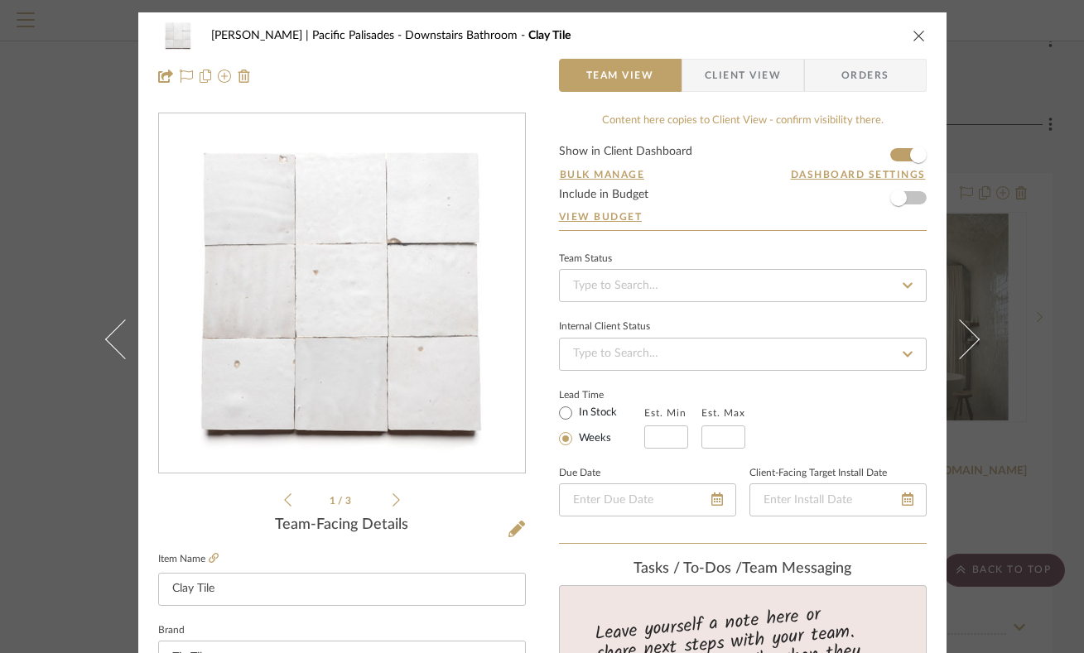
click at [393, 502] on icon at bounding box center [396, 500] width 7 height 15
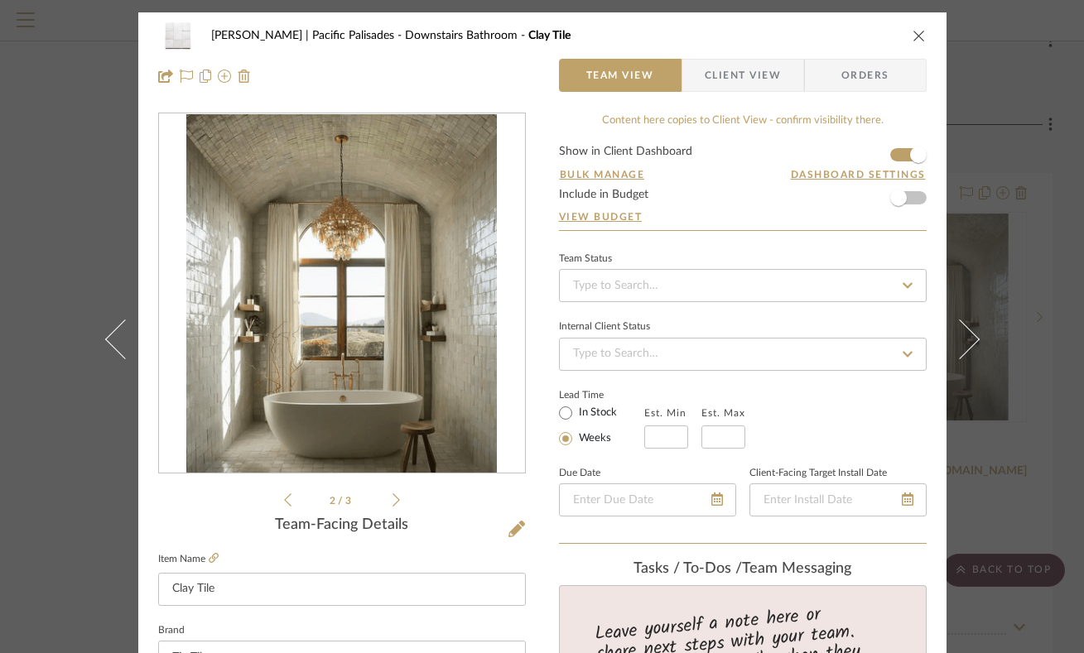
click at [393, 498] on icon at bounding box center [396, 500] width 7 height 15
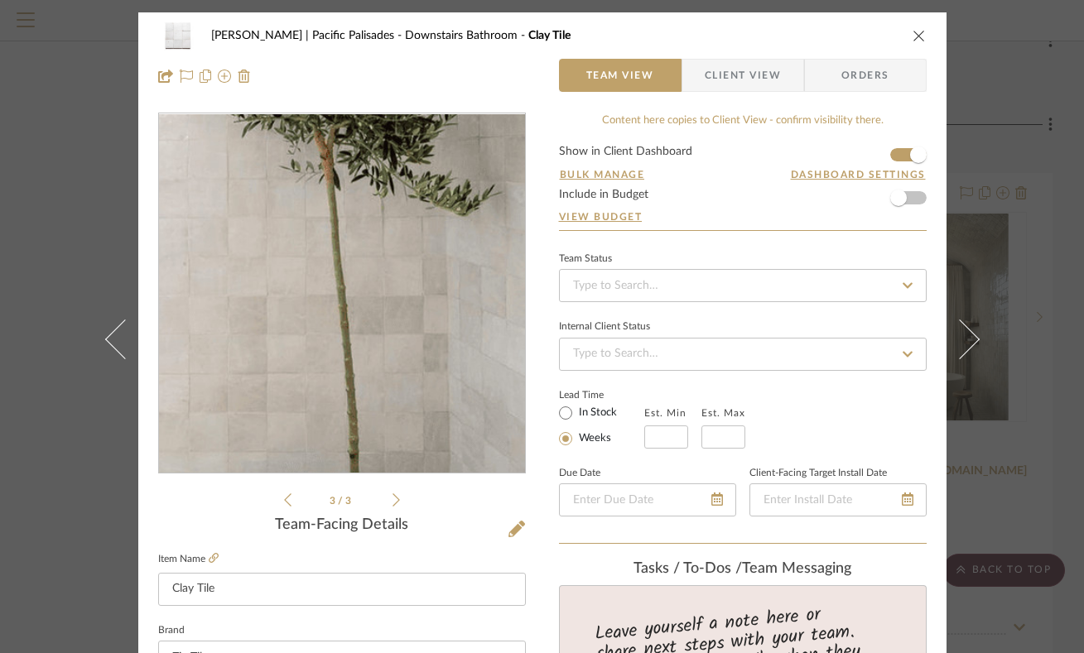
click at [431, 359] on img "2" at bounding box center [342, 293] width 284 height 359
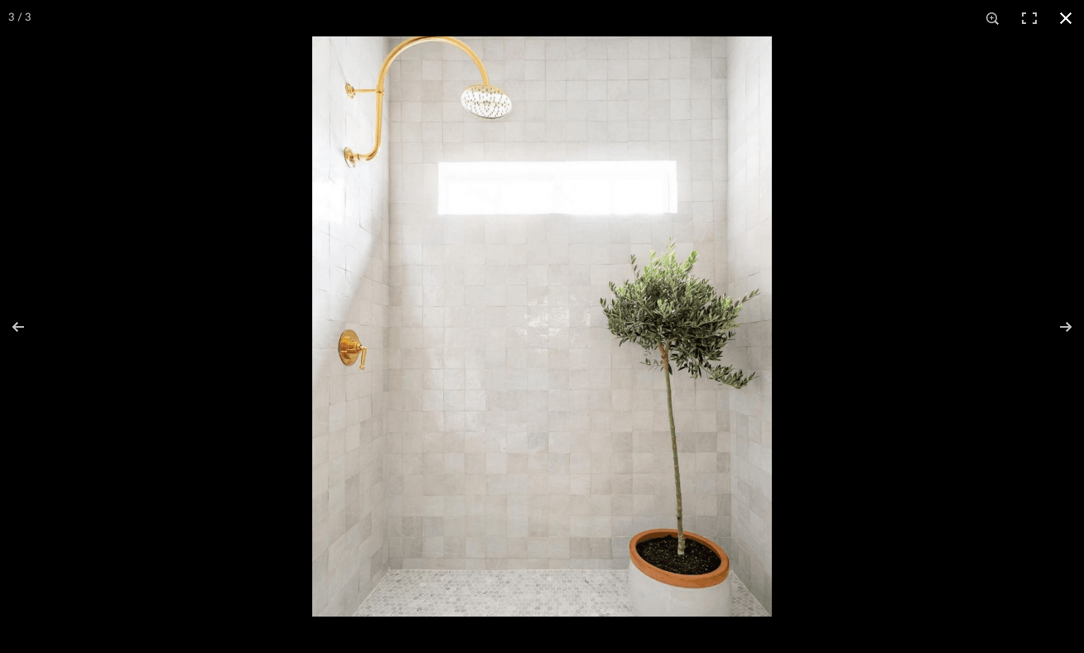
click at [1063, 14] on button at bounding box center [1066, 18] width 36 height 36
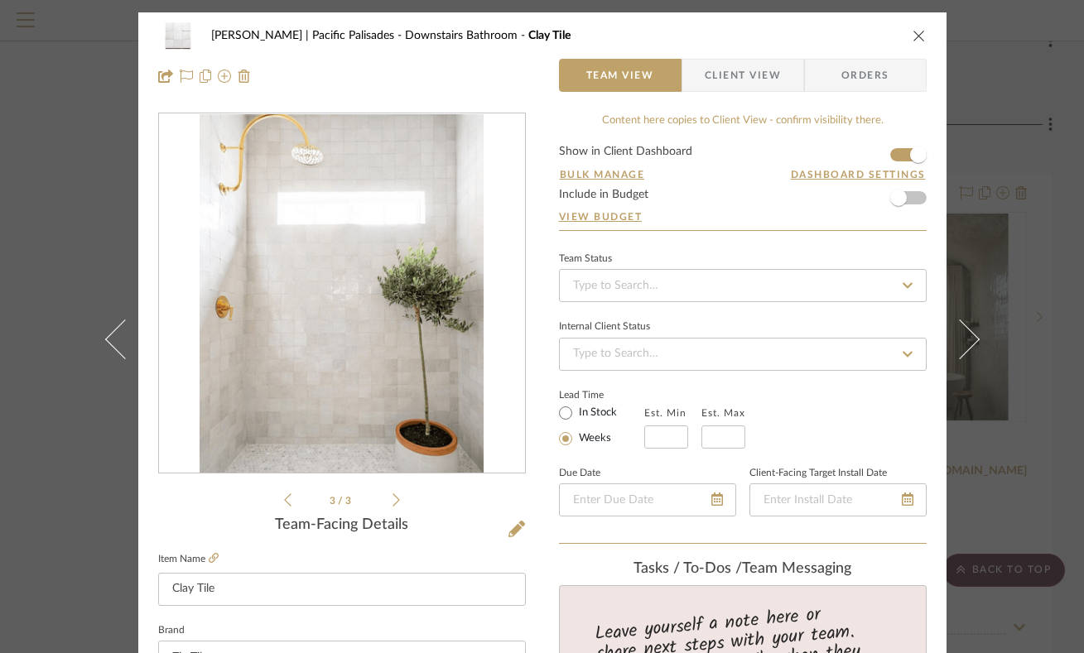
click at [913, 35] on icon "close" at bounding box center [919, 35] width 13 height 13
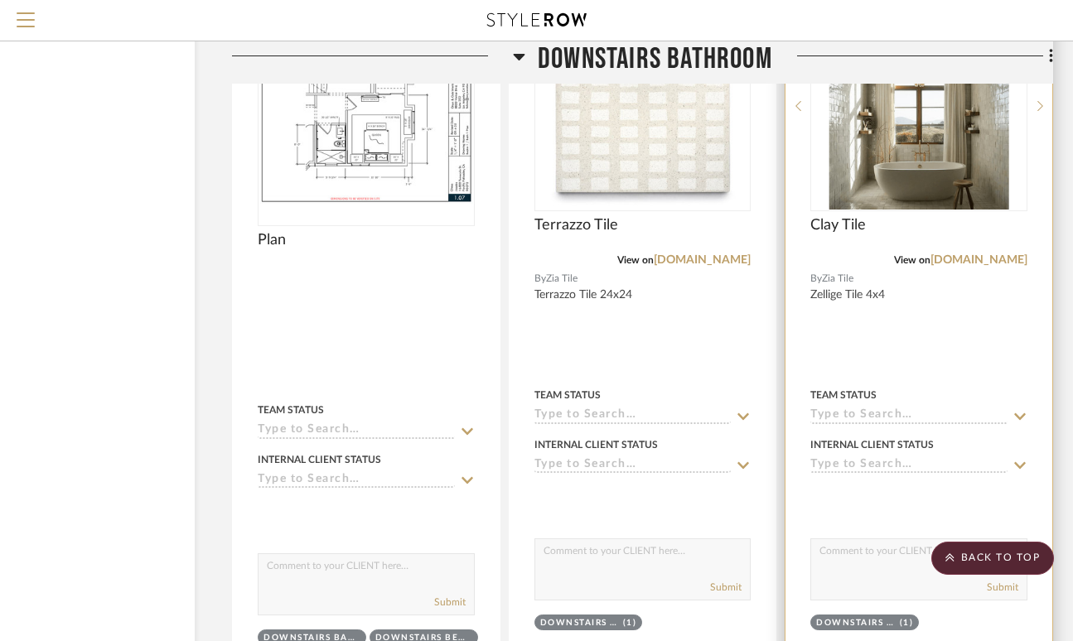
scroll to position [5172, 117]
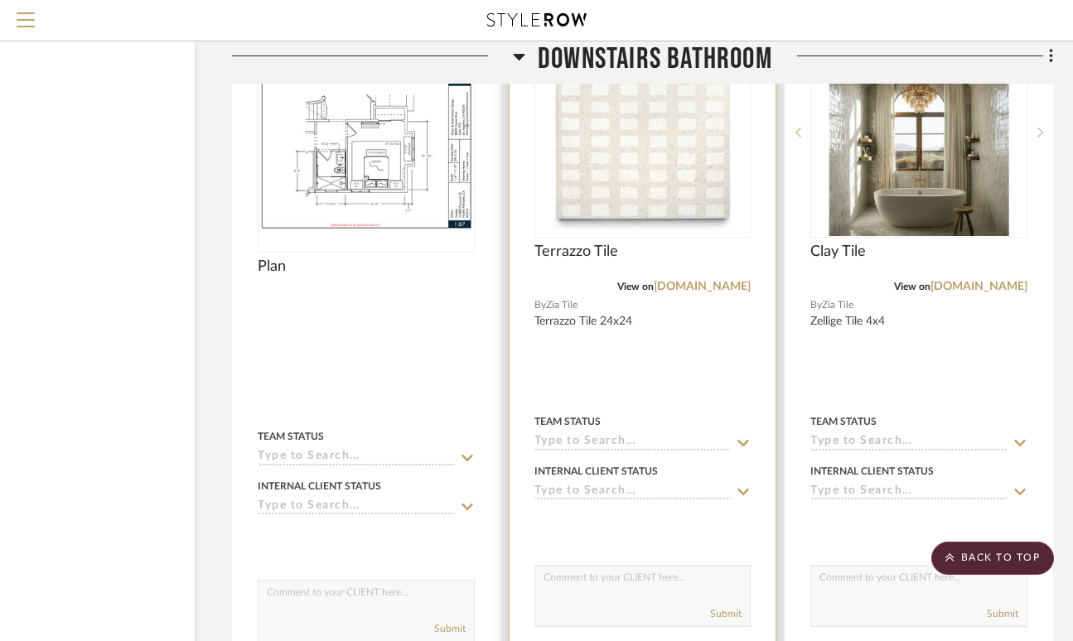
click at [661, 567] on textarea at bounding box center [642, 581] width 215 height 31
type textarea "change to trevi pietra edition"
click at [728, 606] on button "Submit" at bounding box center [725, 613] width 31 height 15
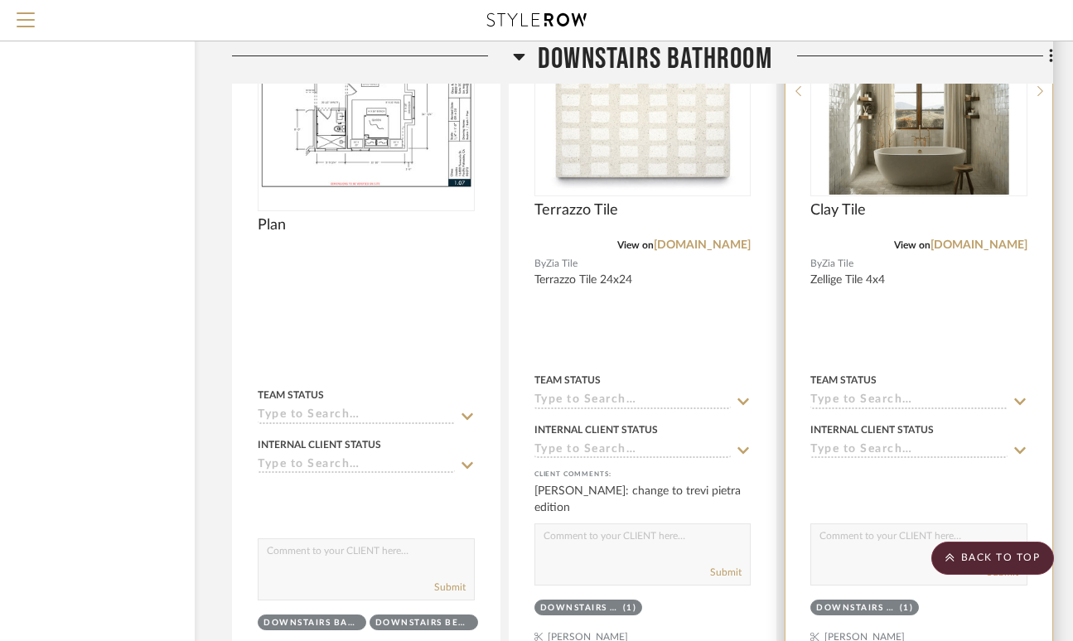
scroll to position [5216, 117]
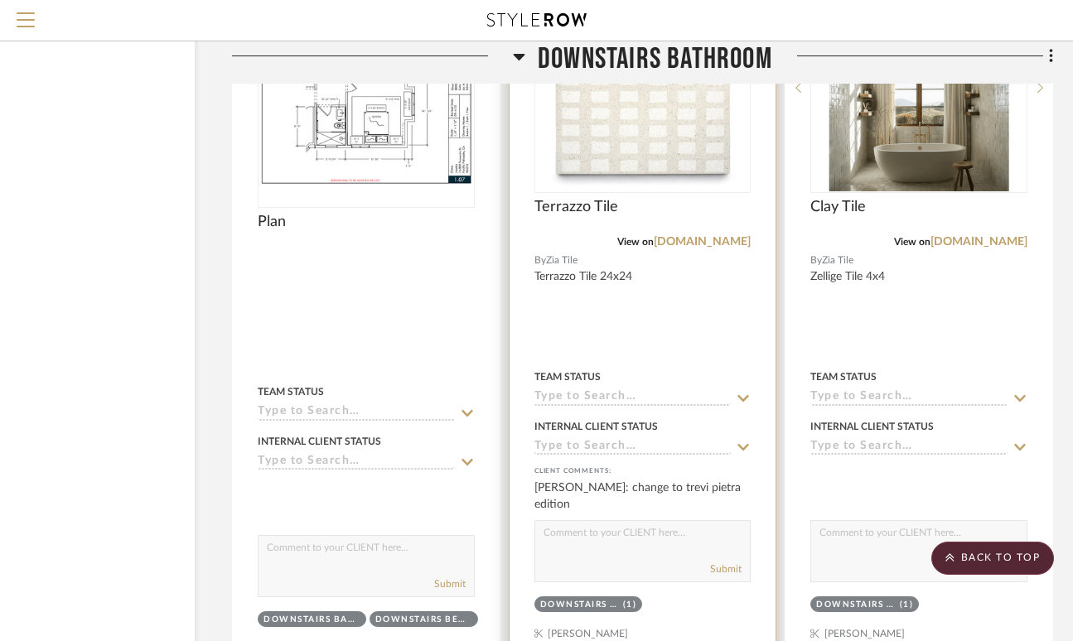
click at [586, 526] on textarea at bounding box center [642, 536] width 215 height 31
type textarea "a"
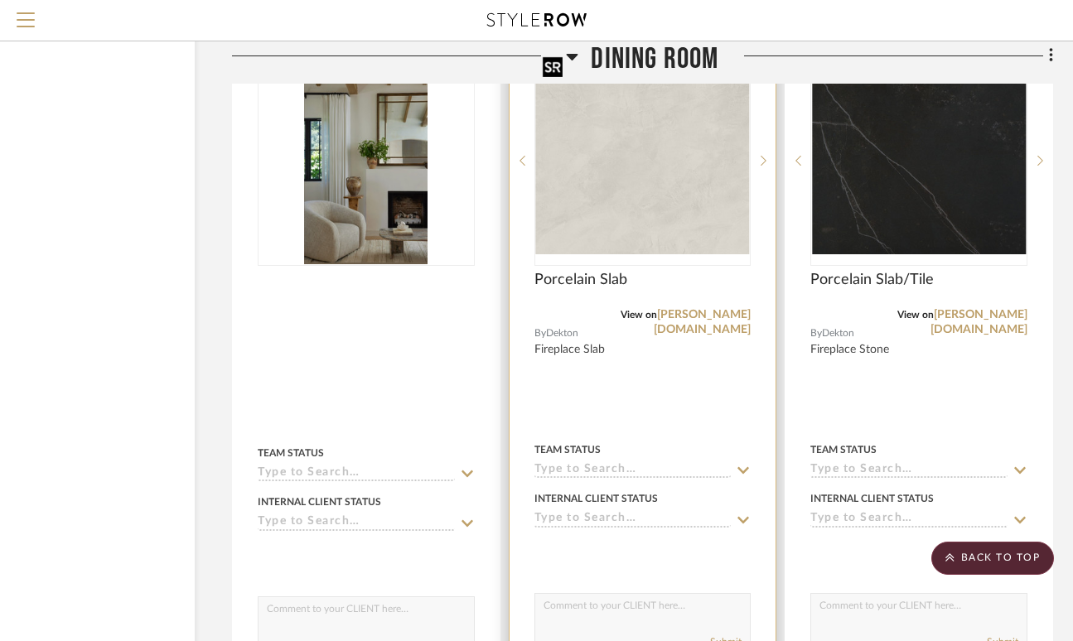
scroll to position [12182, 117]
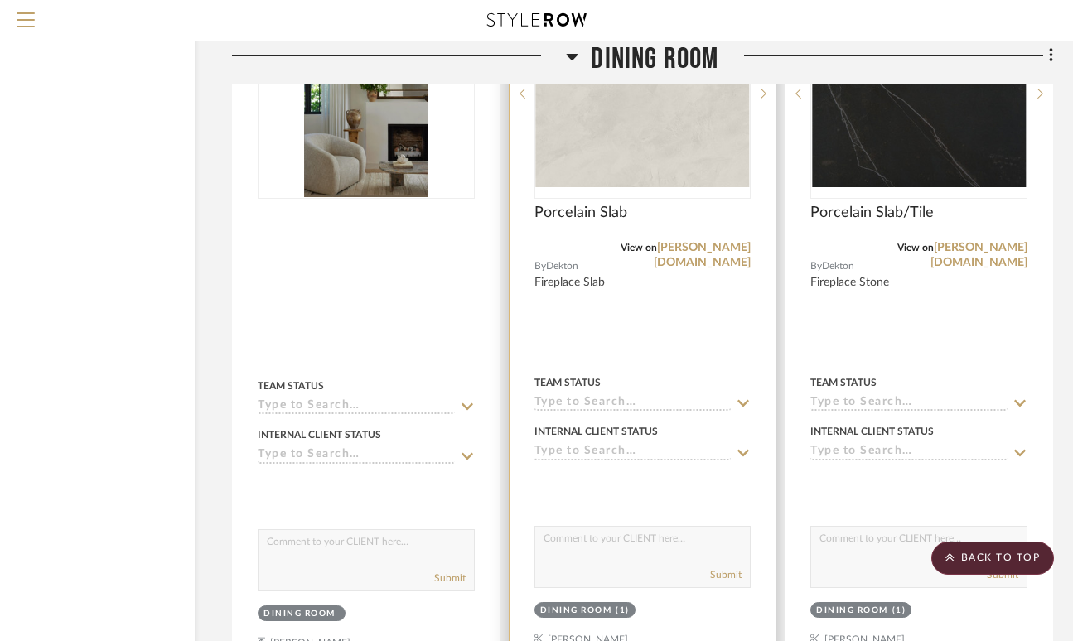
click at [648, 527] on textarea at bounding box center [642, 542] width 215 height 31
type textarea "c"
type textarea "also countertop in all bathrooms"
click at [732, 567] on button "Submit" at bounding box center [725, 574] width 31 height 15
click at [660, 151] on img "0" at bounding box center [643, 93] width 214 height 187
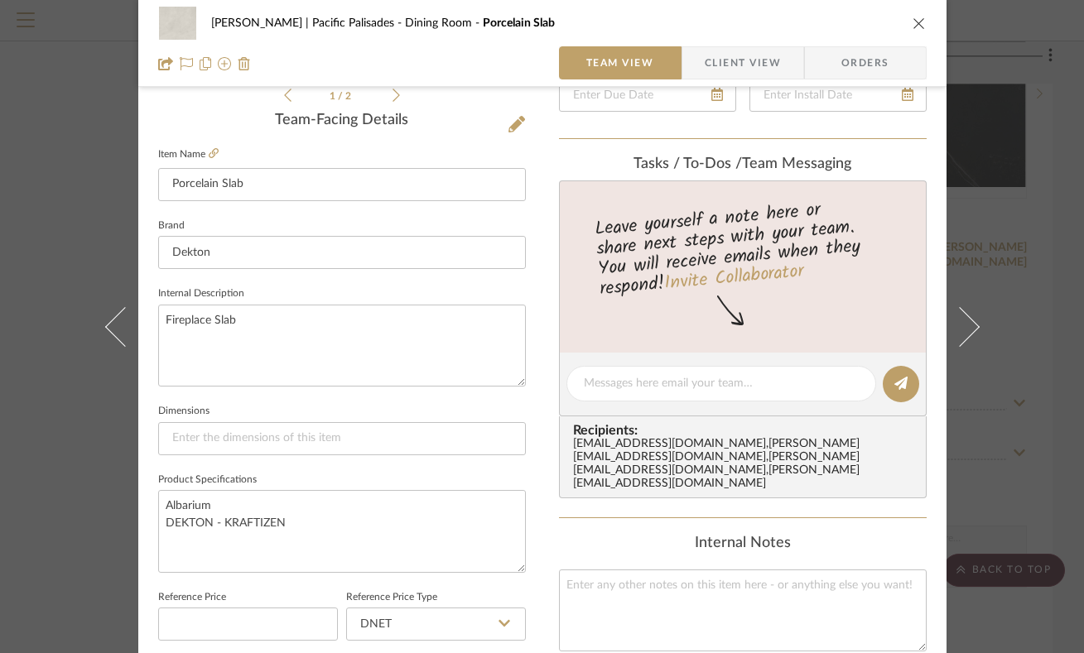
scroll to position [614, 0]
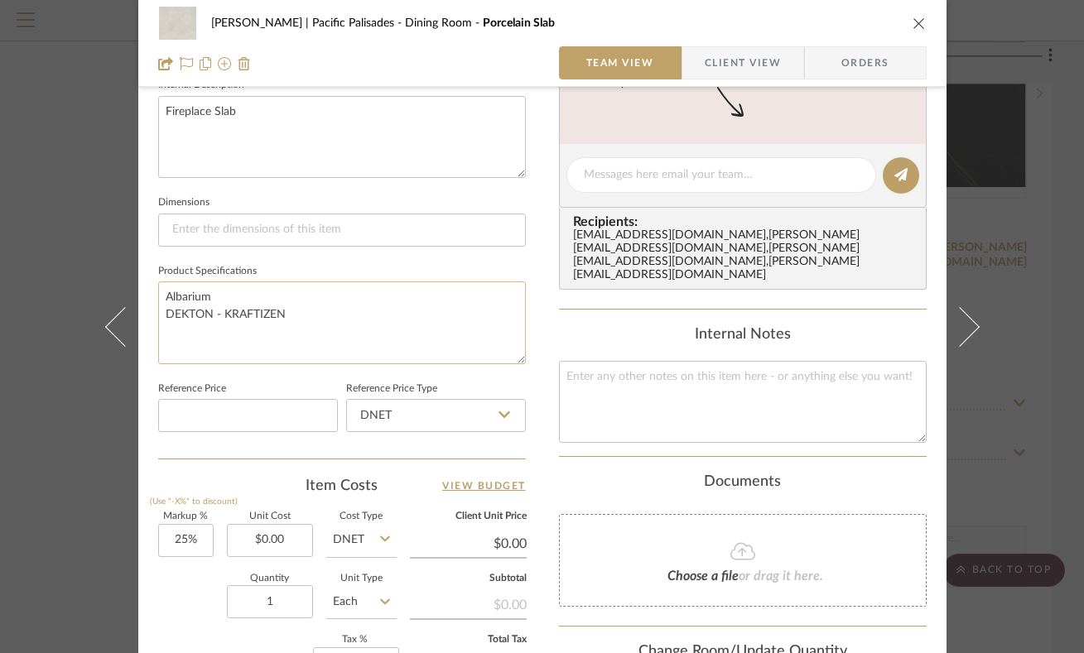
click at [231, 293] on textarea "Albarium DEKTON - KRAFTIZEN" at bounding box center [342, 323] width 368 height 82
type textarea "Albarium 22 DEKTON - KRAFTIZEN"
click at [914, 24] on icon "close" at bounding box center [919, 23] width 13 height 13
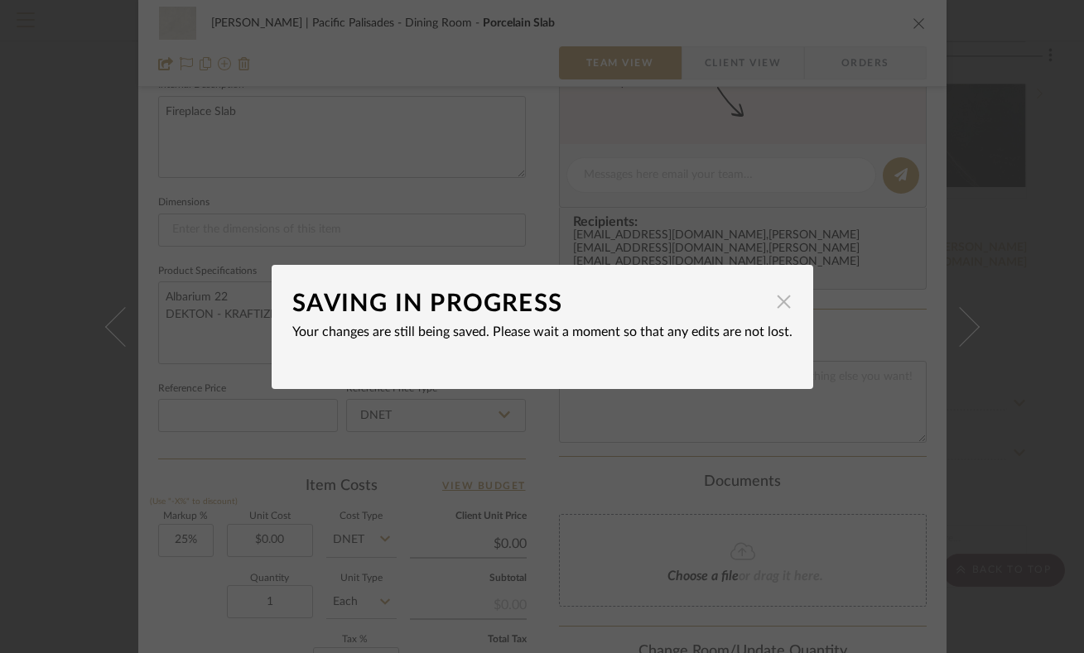
click at [774, 301] on span "button" at bounding box center [784, 302] width 33 height 33
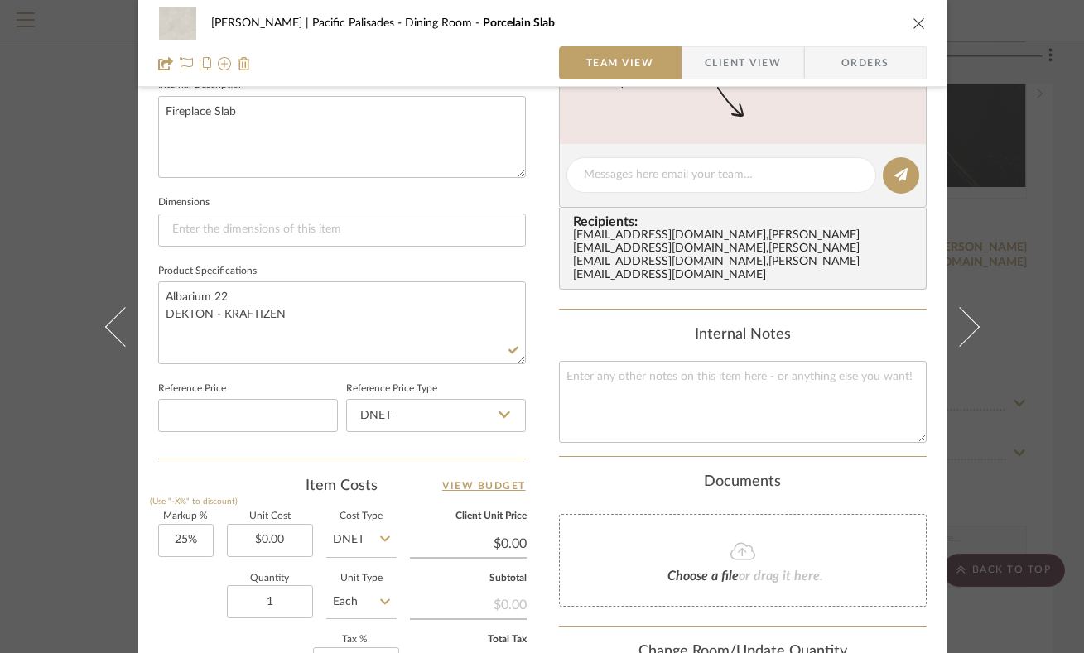
click at [914, 20] on icon "close" at bounding box center [919, 23] width 13 height 13
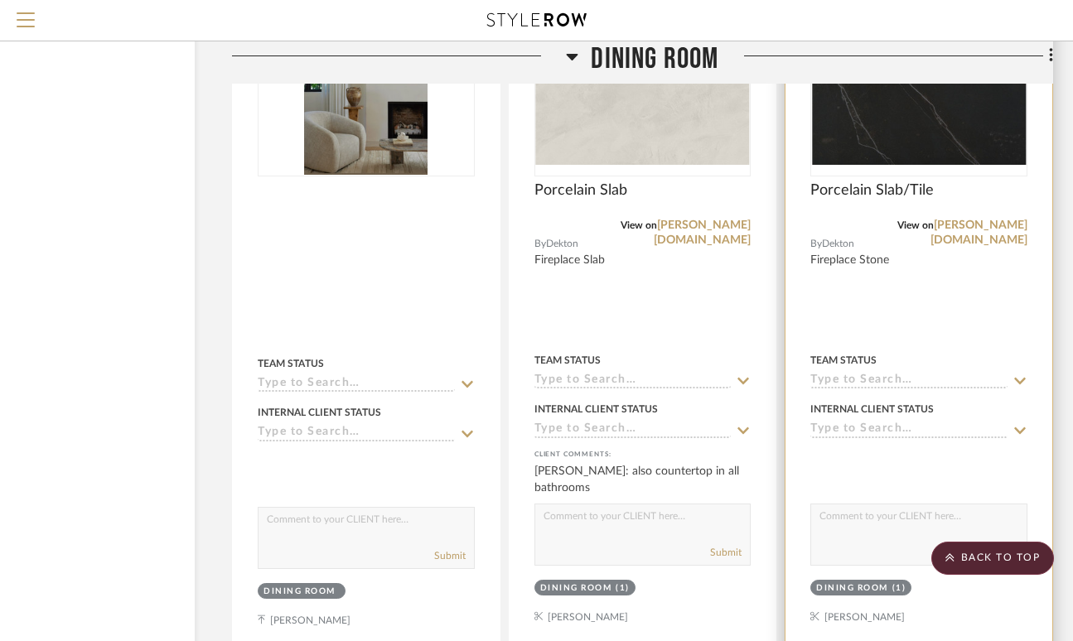
scroll to position [12082, 117]
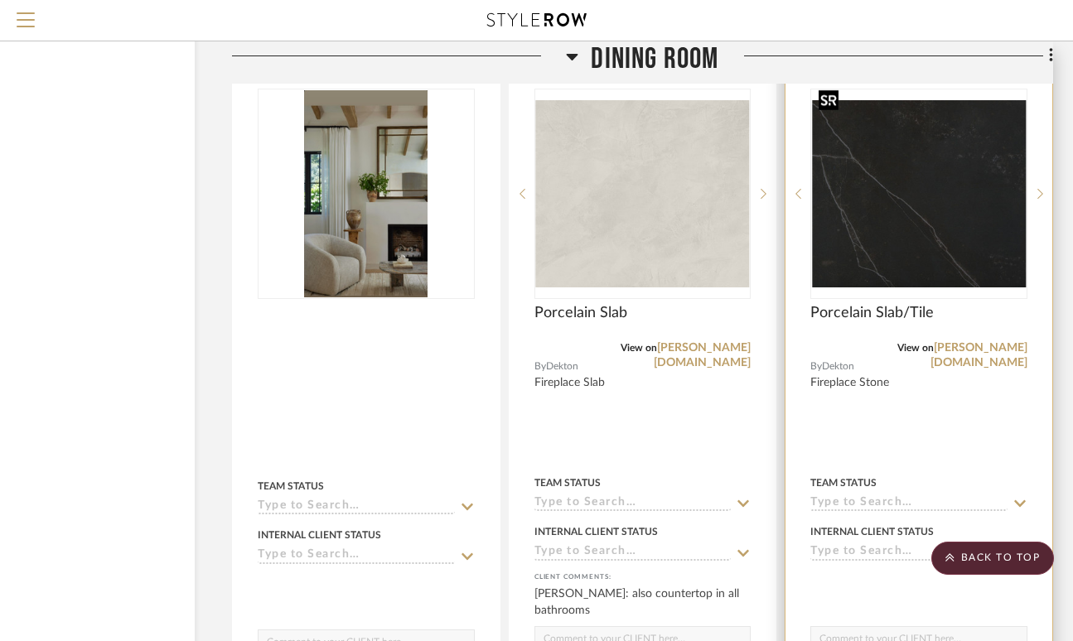
click at [959, 181] on img "0" at bounding box center [919, 193] width 214 height 187
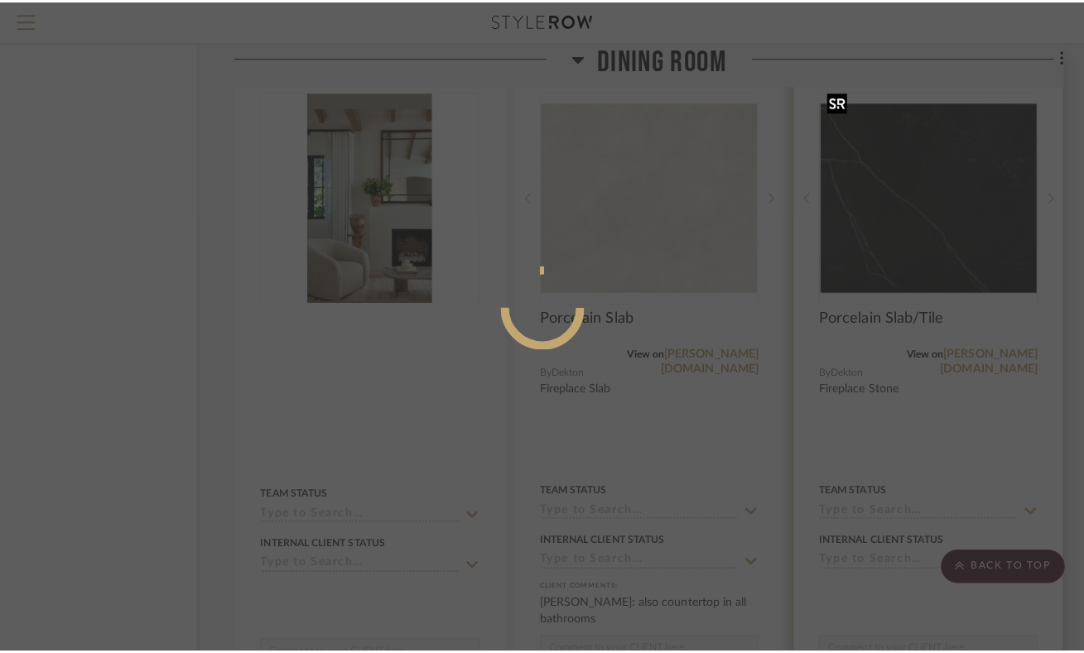
scroll to position [0, 0]
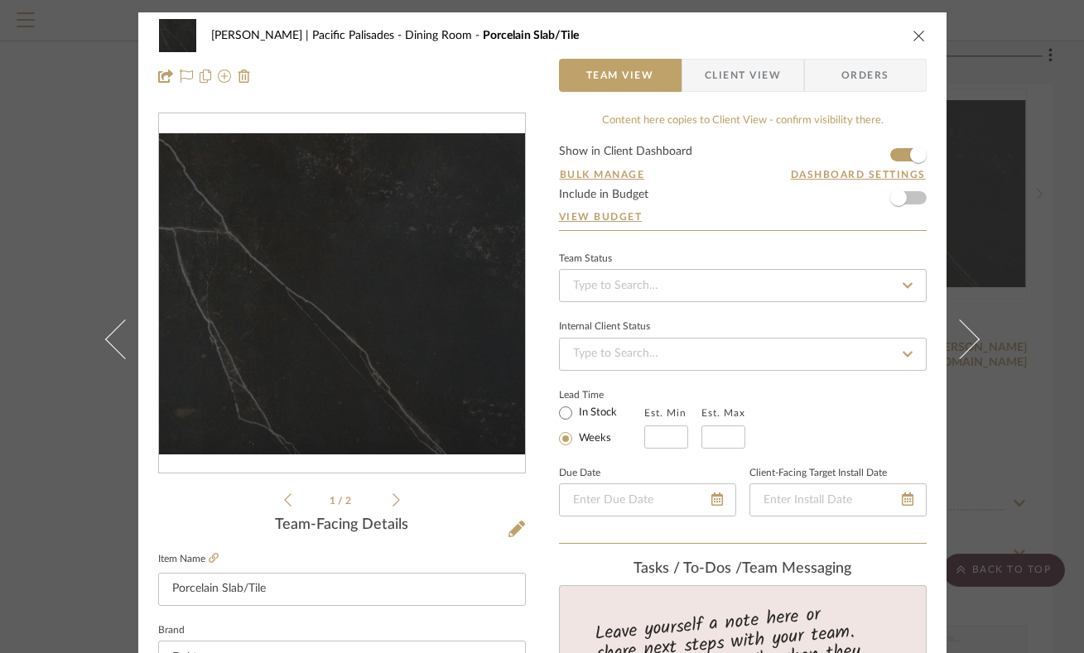
click at [407, 307] on img "0" at bounding box center [342, 293] width 366 height 321
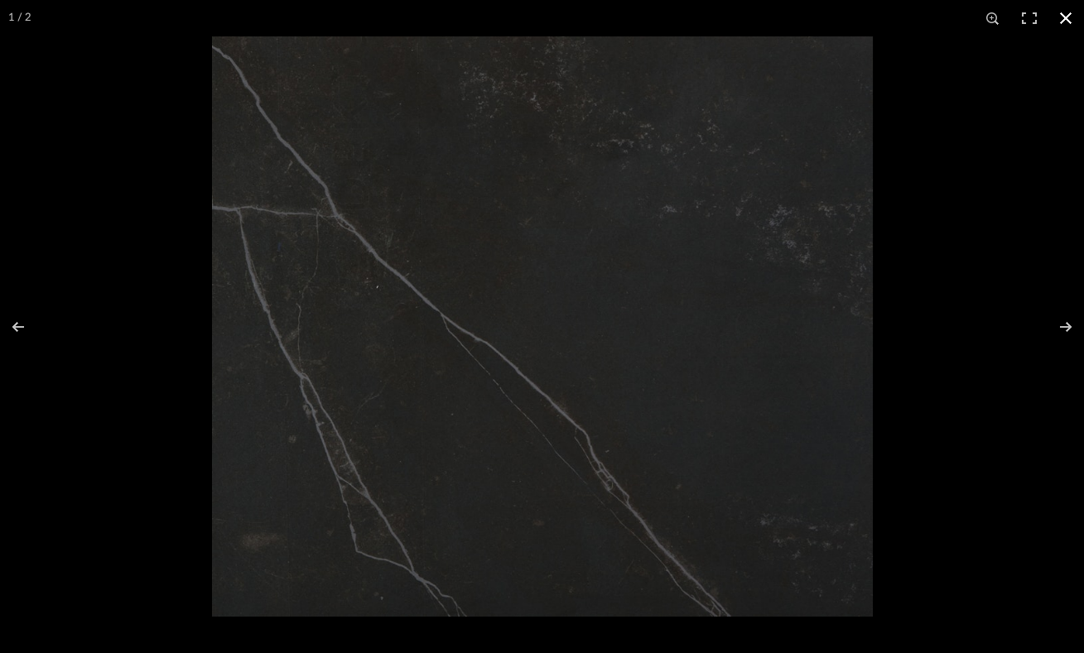
click at [1067, 17] on button at bounding box center [1066, 18] width 36 height 36
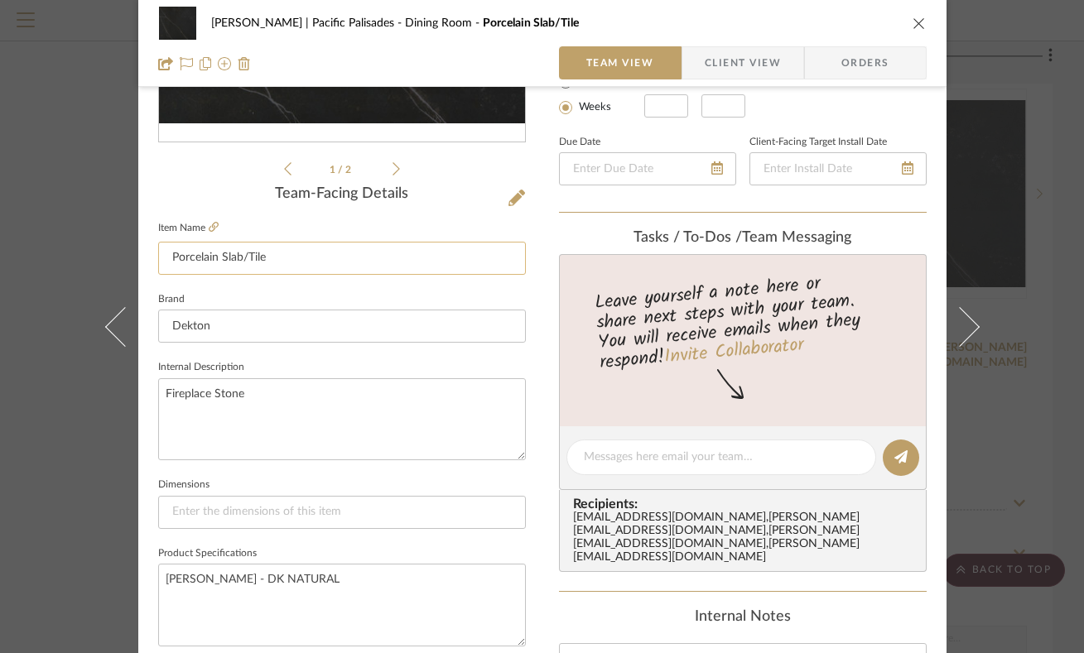
scroll to position [330, 0]
click at [913, 19] on icon "close" at bounding box center [919, 23] width 13 height 13
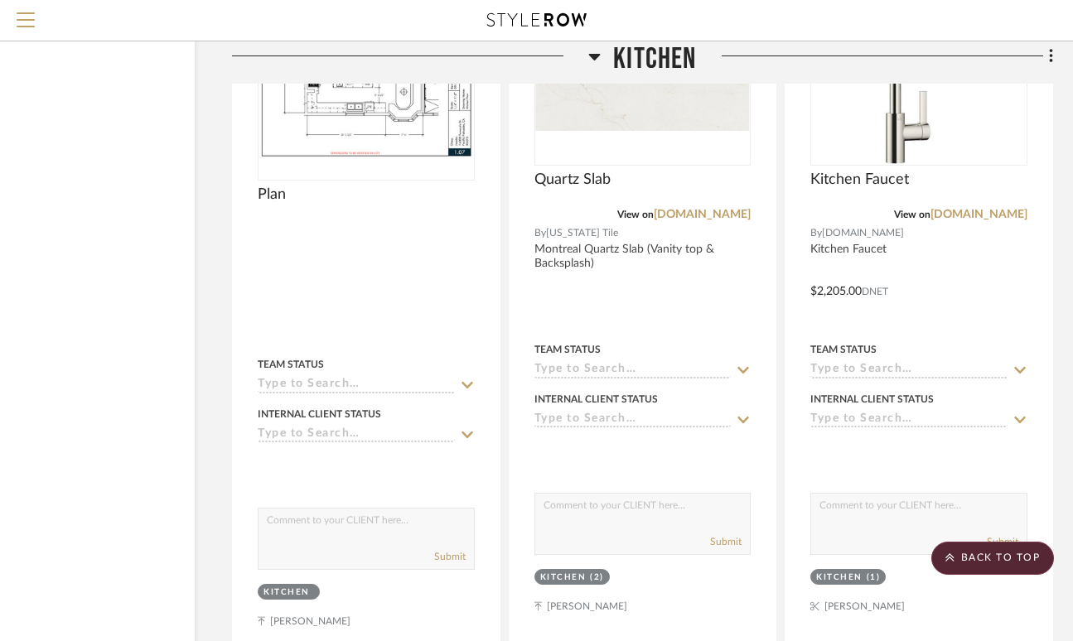
scroll to position [15417, 117]
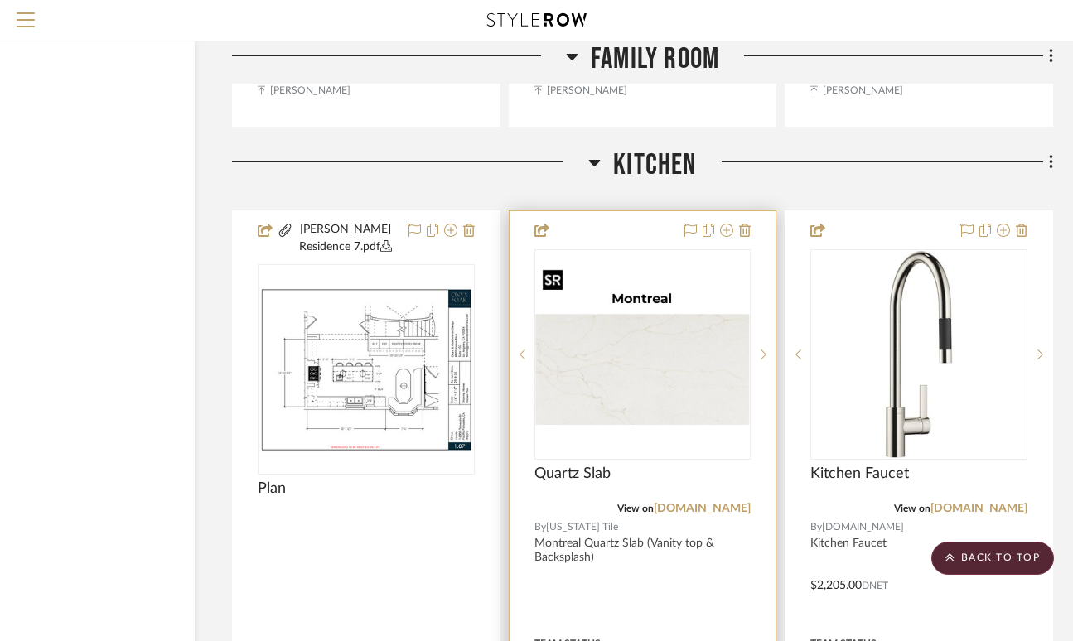
click at [693, 354] on img "0" at bounding box center [643, 355] width 214 height 140
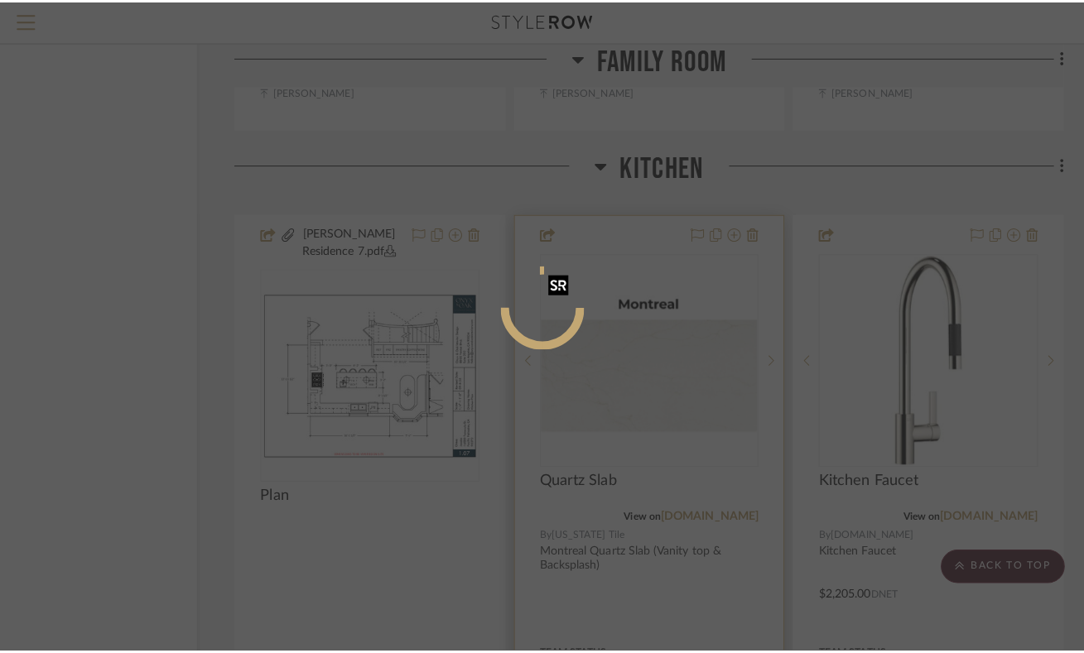
scroll to position [0, 0]
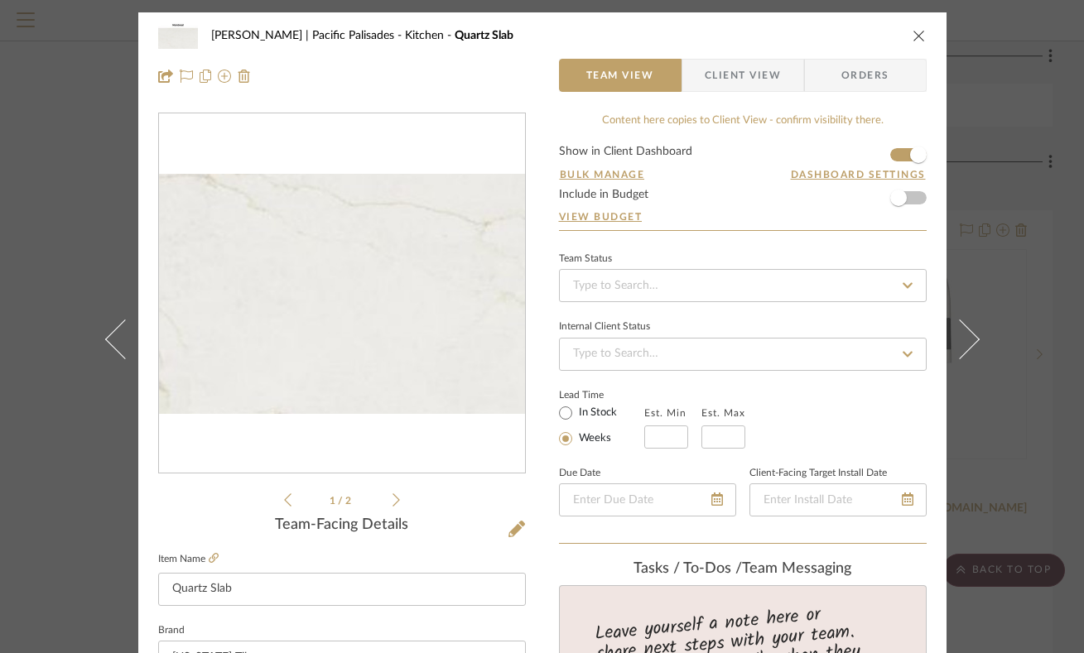
click at [330, 340] on img "0" at bounding box center [342, 294] width 366 height 240
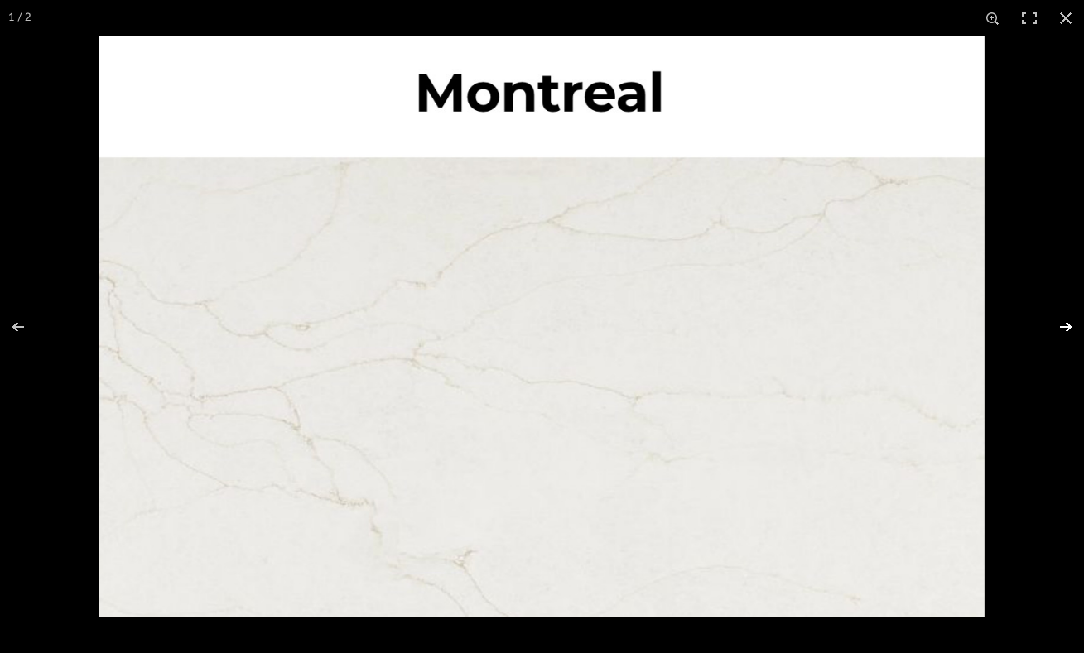
click at [1069, 326] on button at bounding box center [1055, 327] width 58 height 83
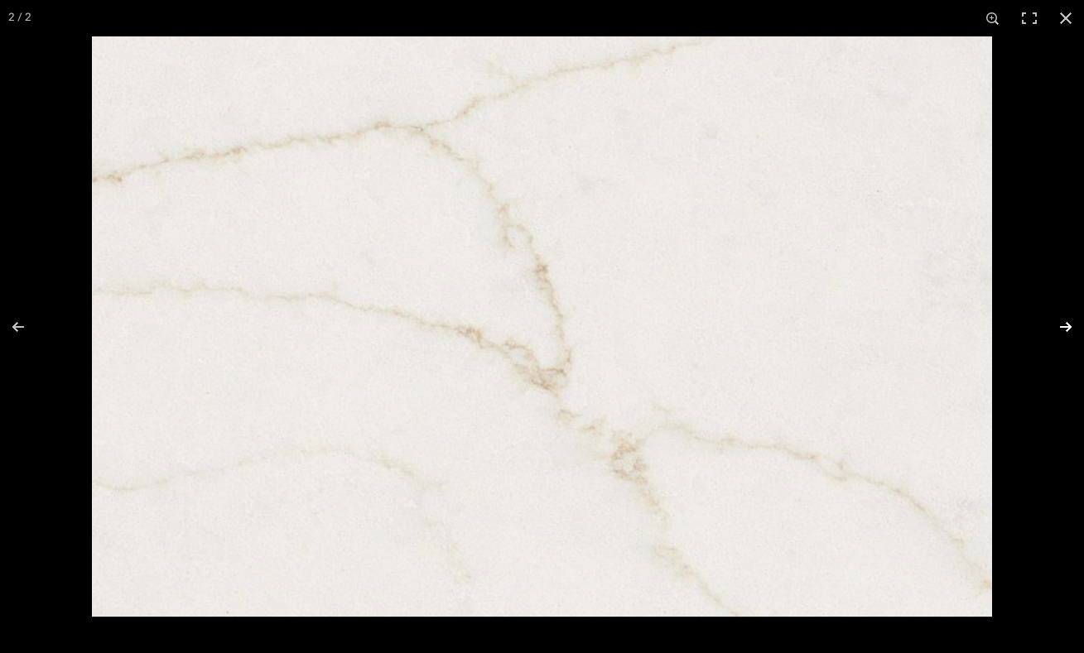
click at [1068, 317] on button at bounding box center [1055, 327] width 58 height 83
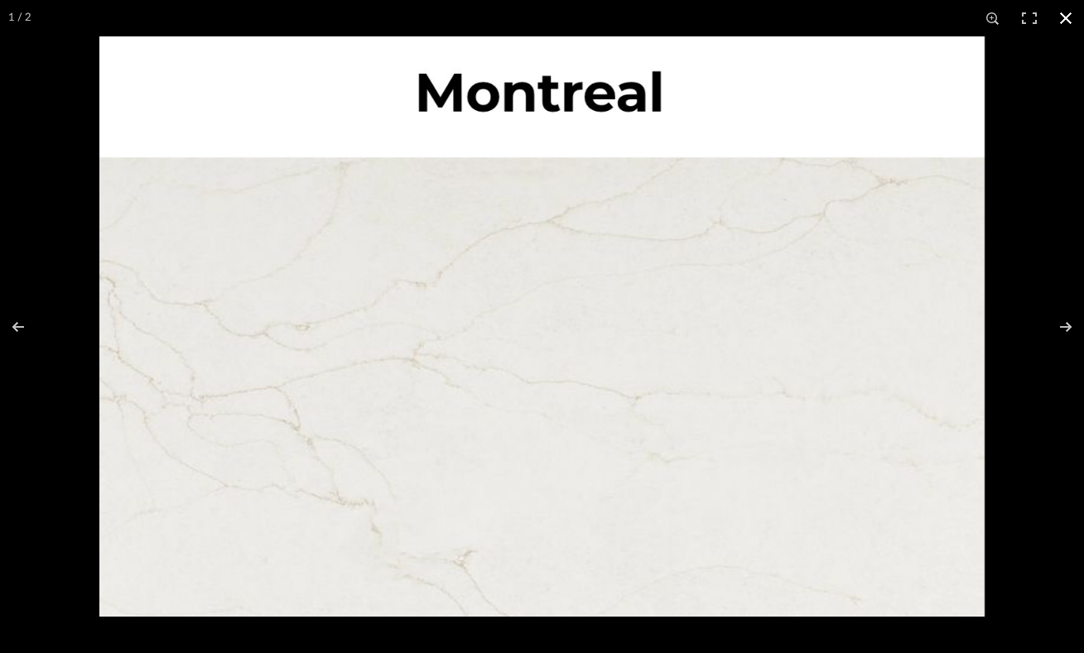
click at [1070, 21] on button at bounding box center [1066, 18] width 36 height 36
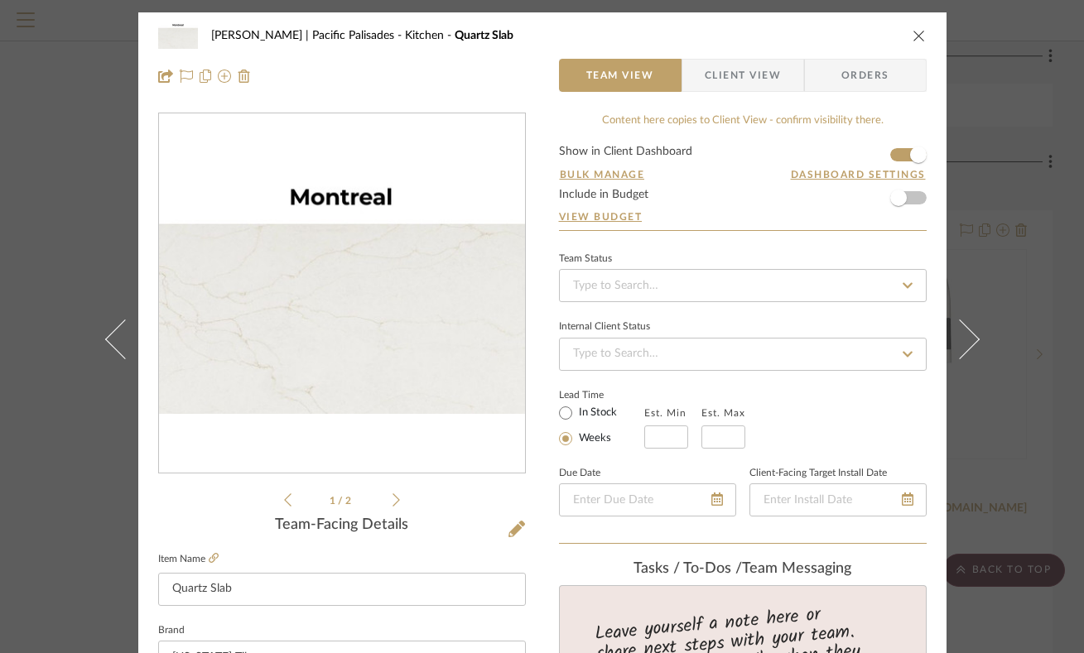
click at [913, 32] on icon "close" at bounding box center [919, 35] width 13 height 13
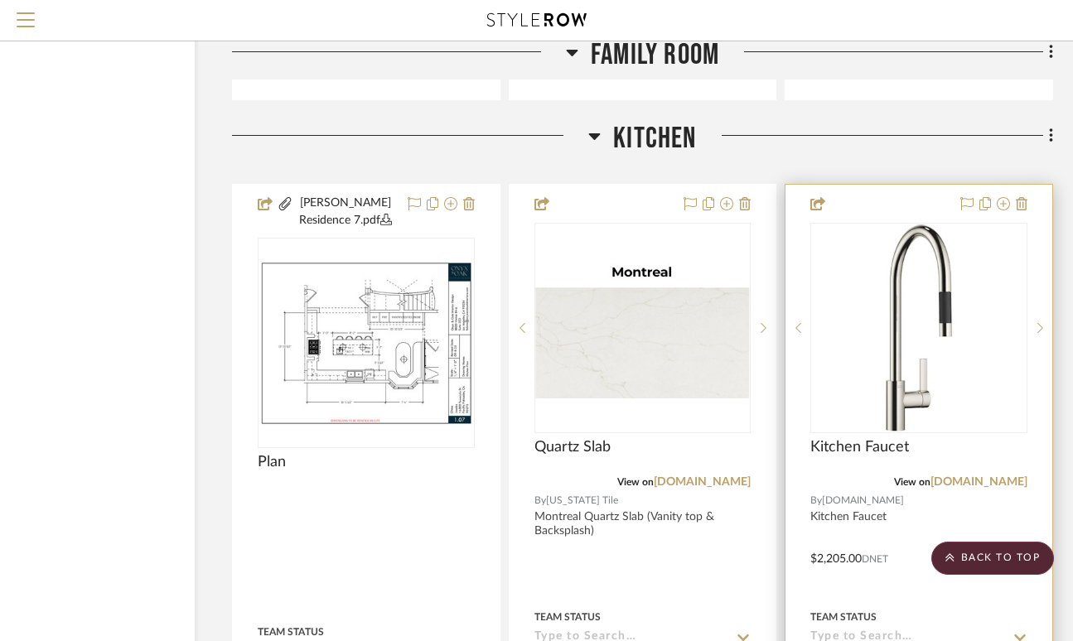
scroll to position [15488, 117]
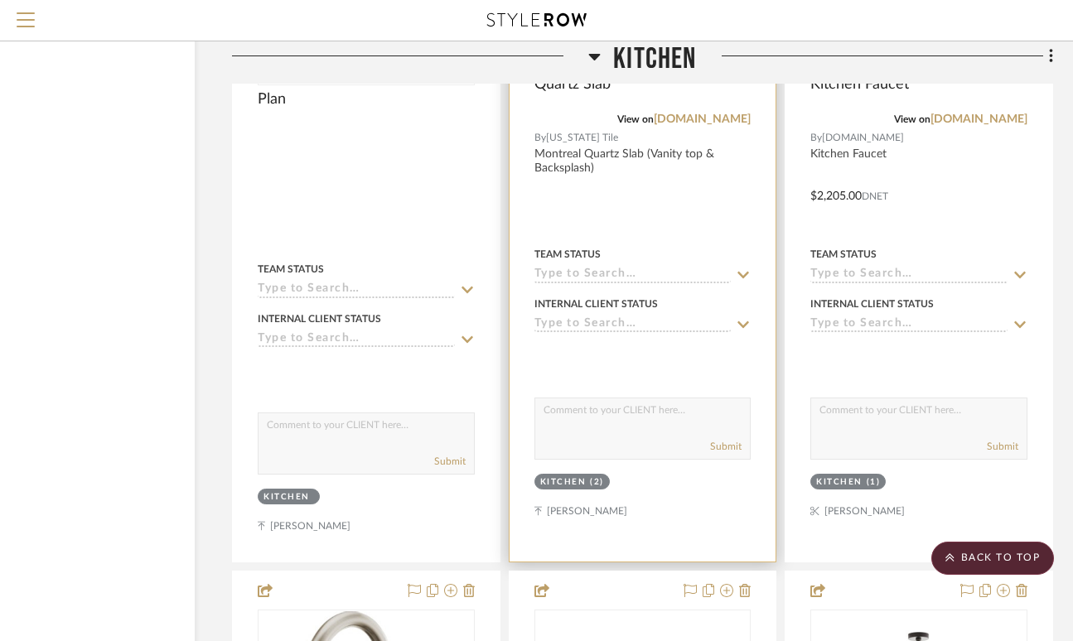
click at [636, 403] on textarea at bounding box center [642, 413] width 215 height 31
type textarea "change to silestone Desert Silver Polished 2312"
click at [729, 439] on button "Submit" at bounding box center [725, 446] width 31 height 15
